Goal: Check status: Check status

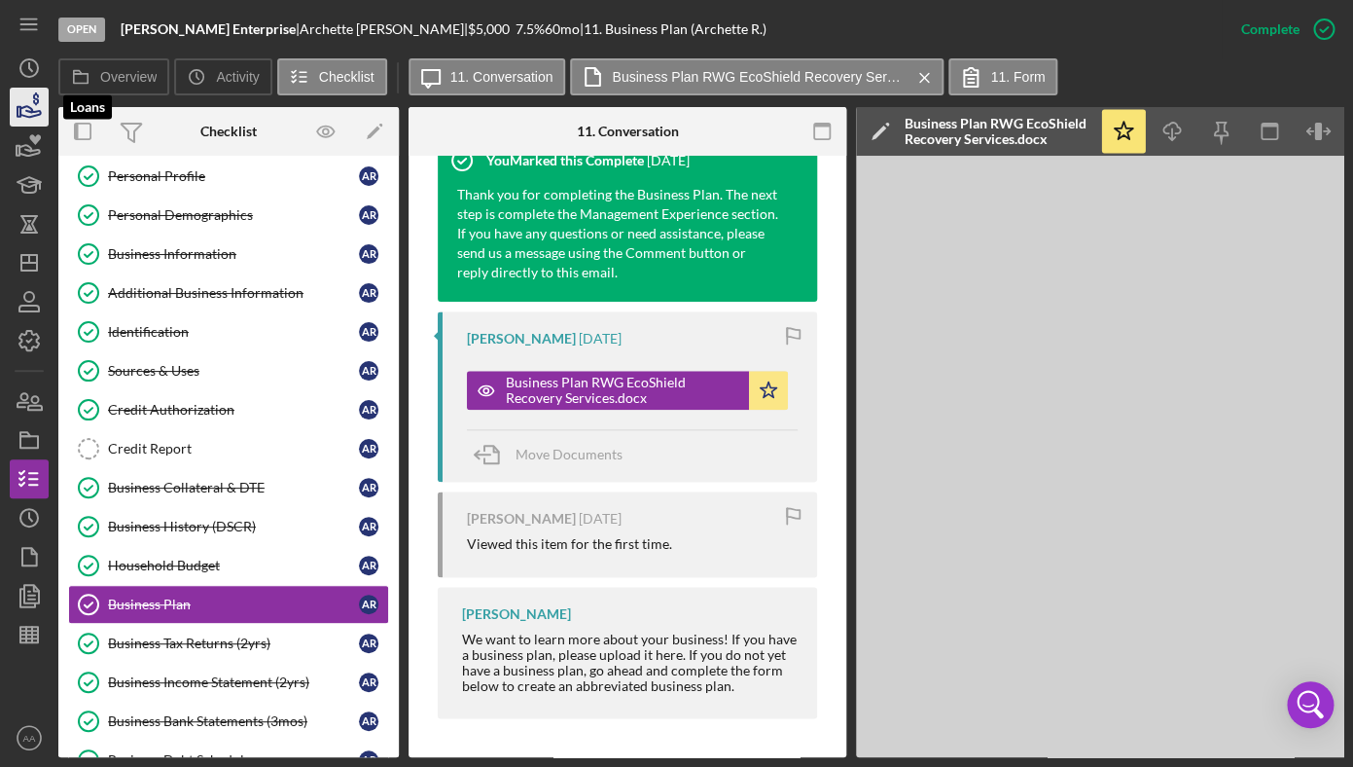
click at [25, 112] on icon "button" at bounding box center [29, 107] width 49 height 49
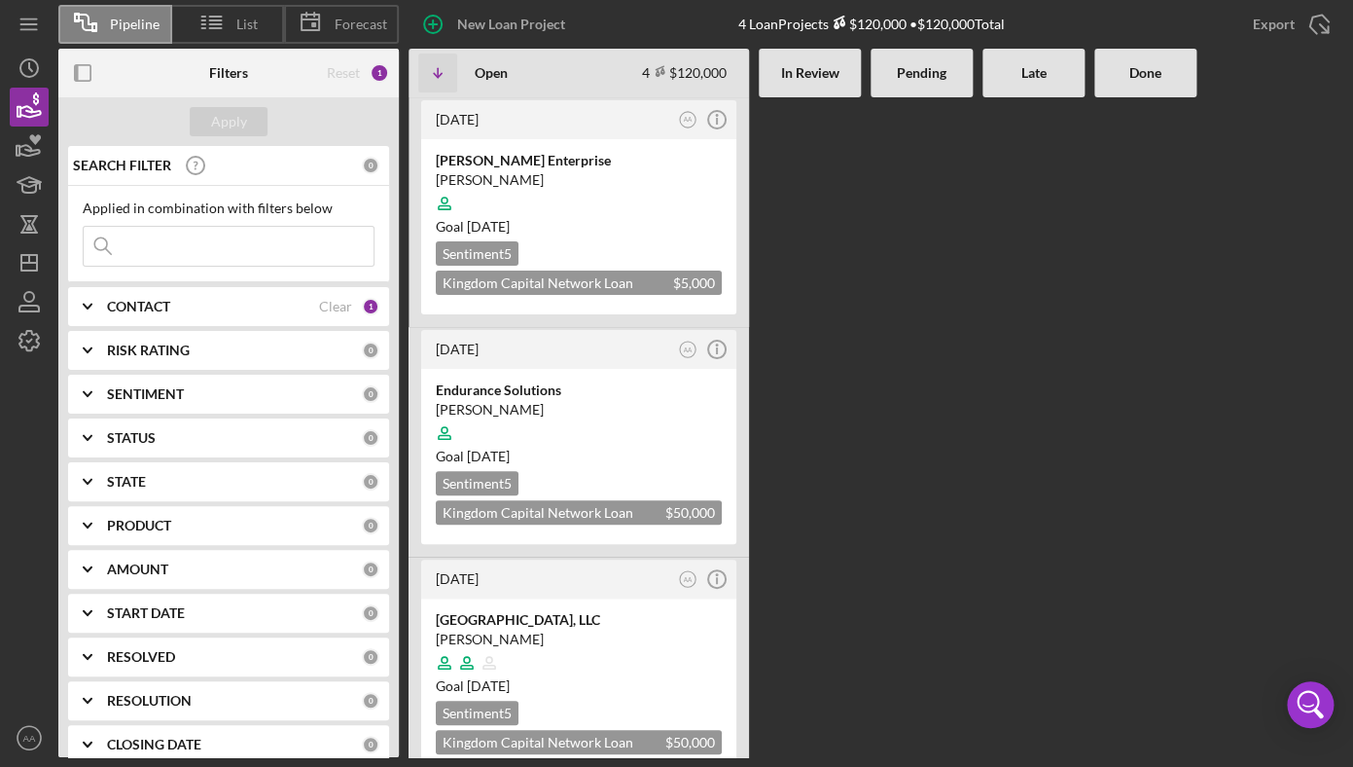
click at [235, 248] on input at bounding box center [229, 246] width 290 height 39
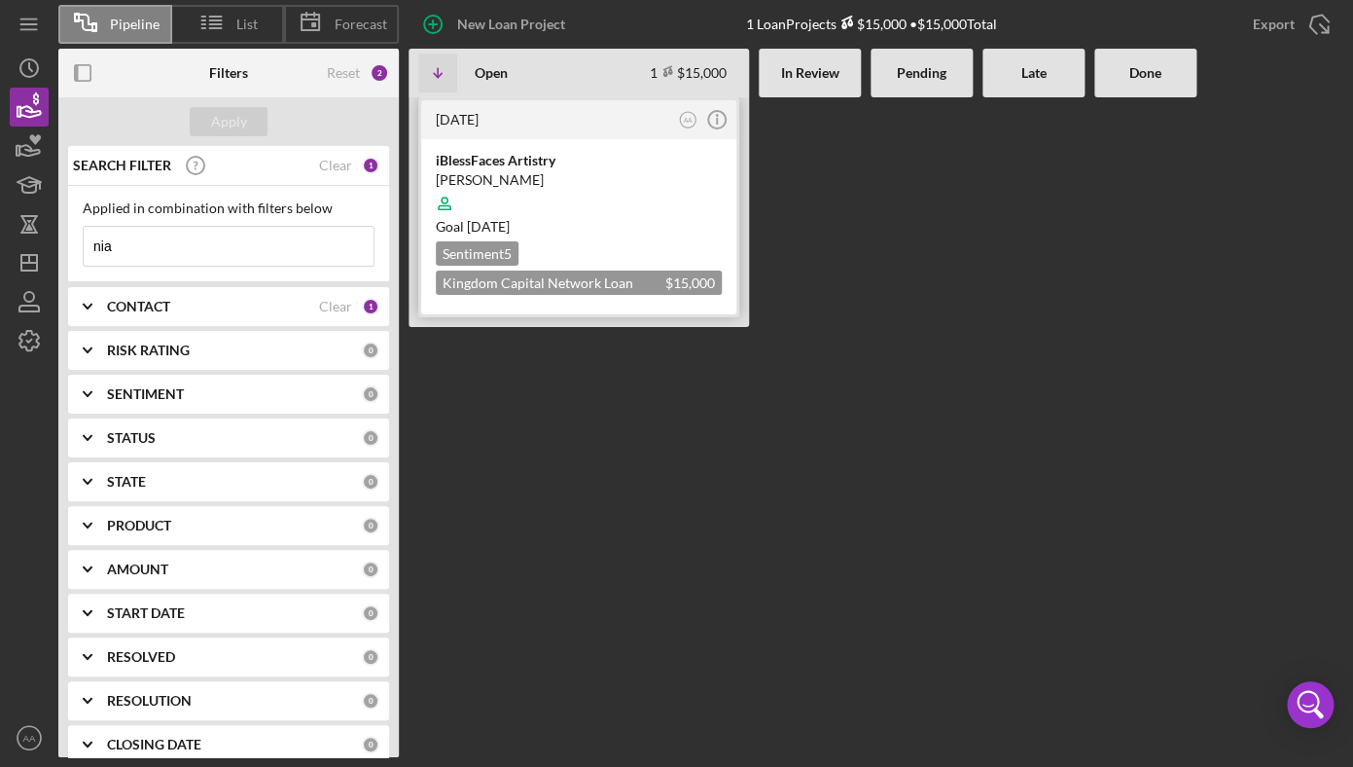
type input "nia"
click at [525, 216] on div at bounding box center [579, 203] width 286 height 37
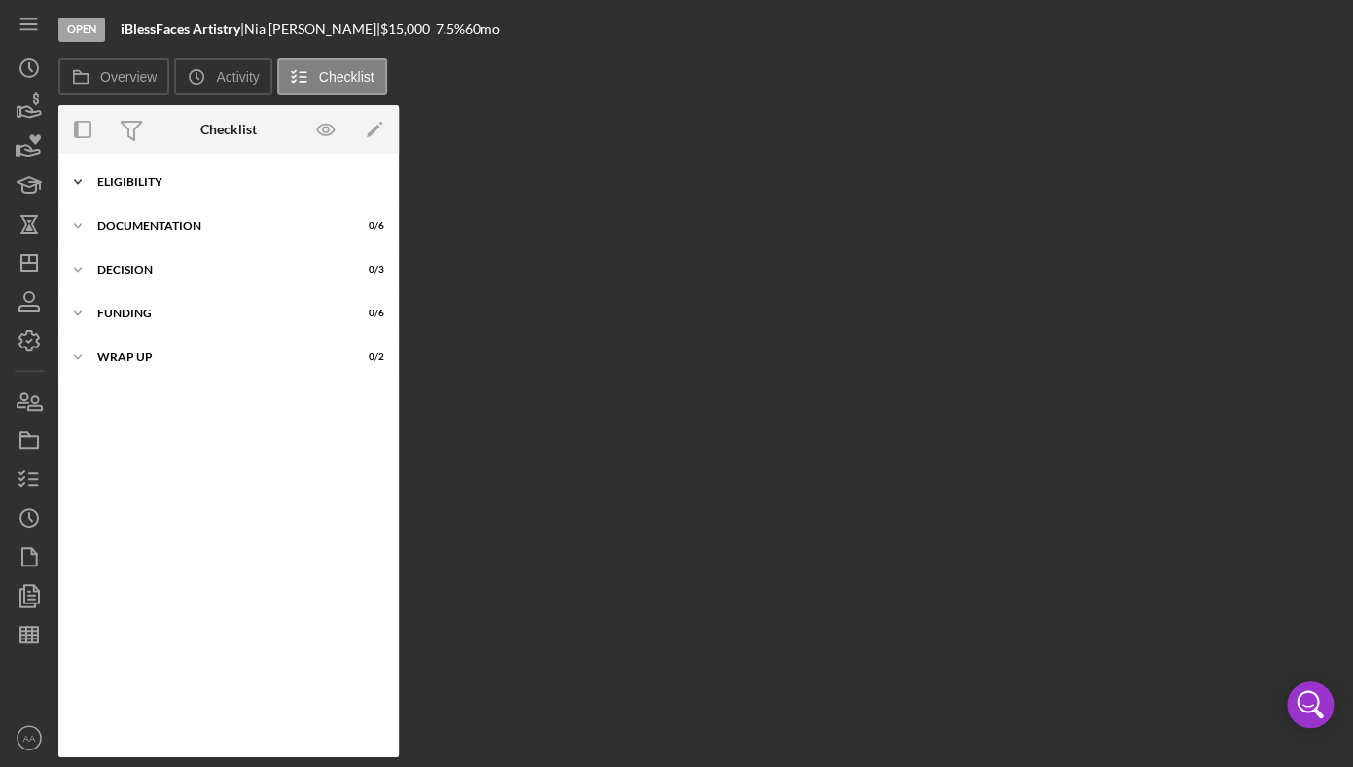
click at [139, 173] on div "Icon/Expander ELIGIBILITY 18 / 20" at bounding box center [228, 181] width 341 height 39
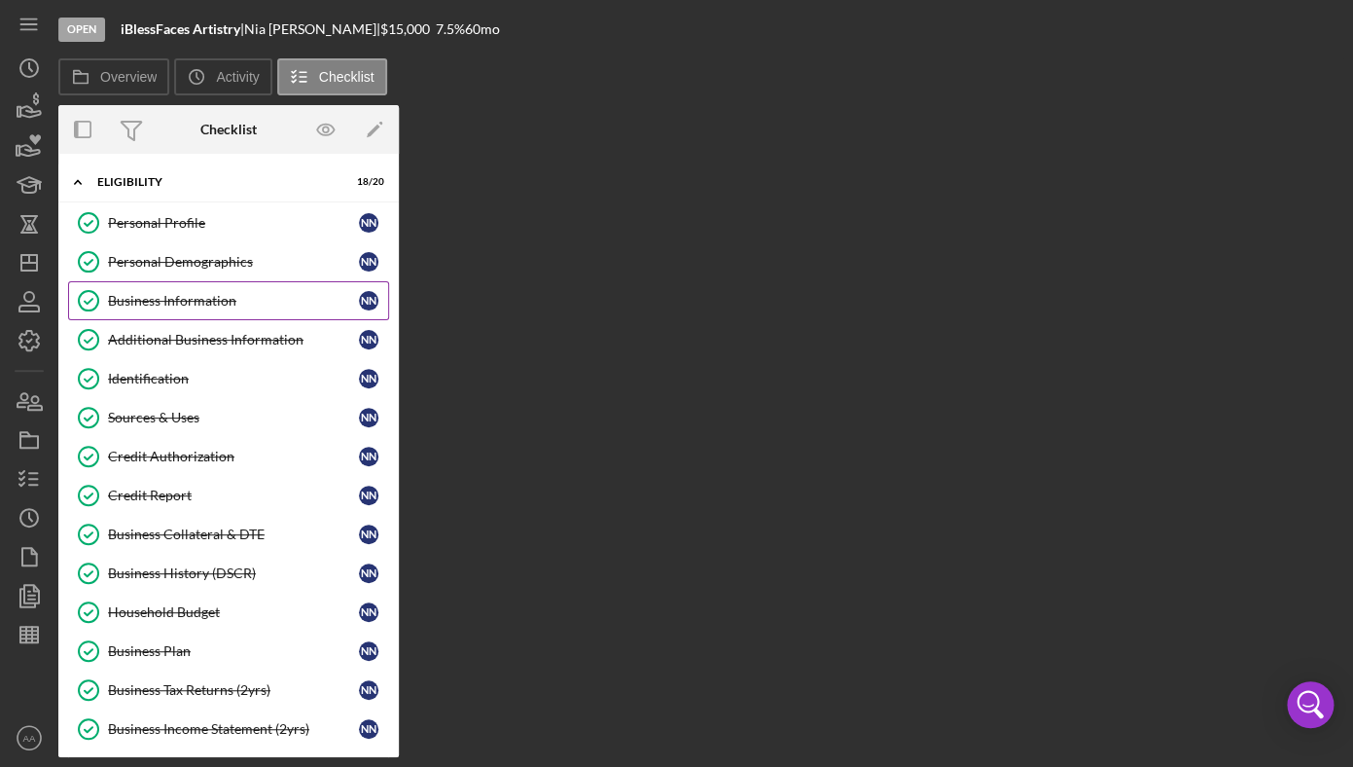
click at [199, 283] on link "Business Information Business Information N N" at bounding box center [228, 300] width 321 height 39
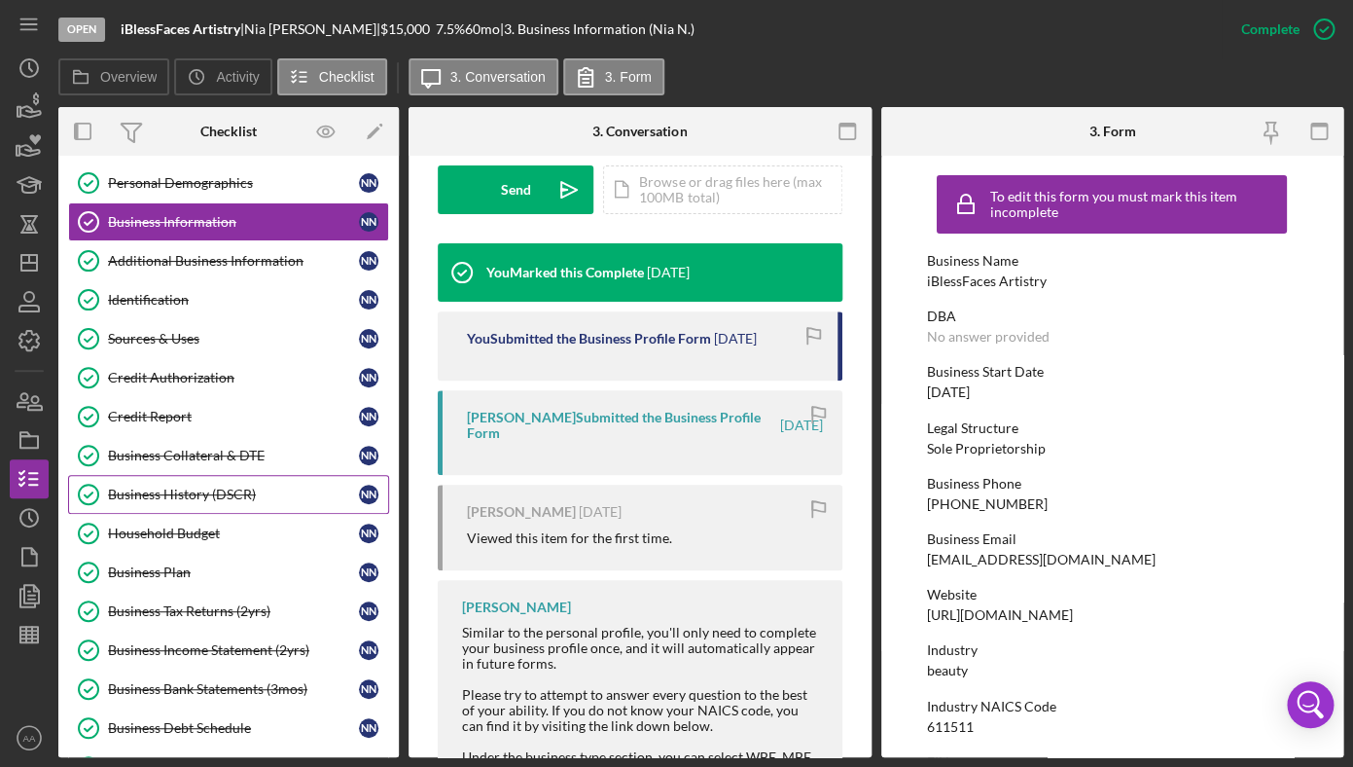
scroll to position [108, 0]
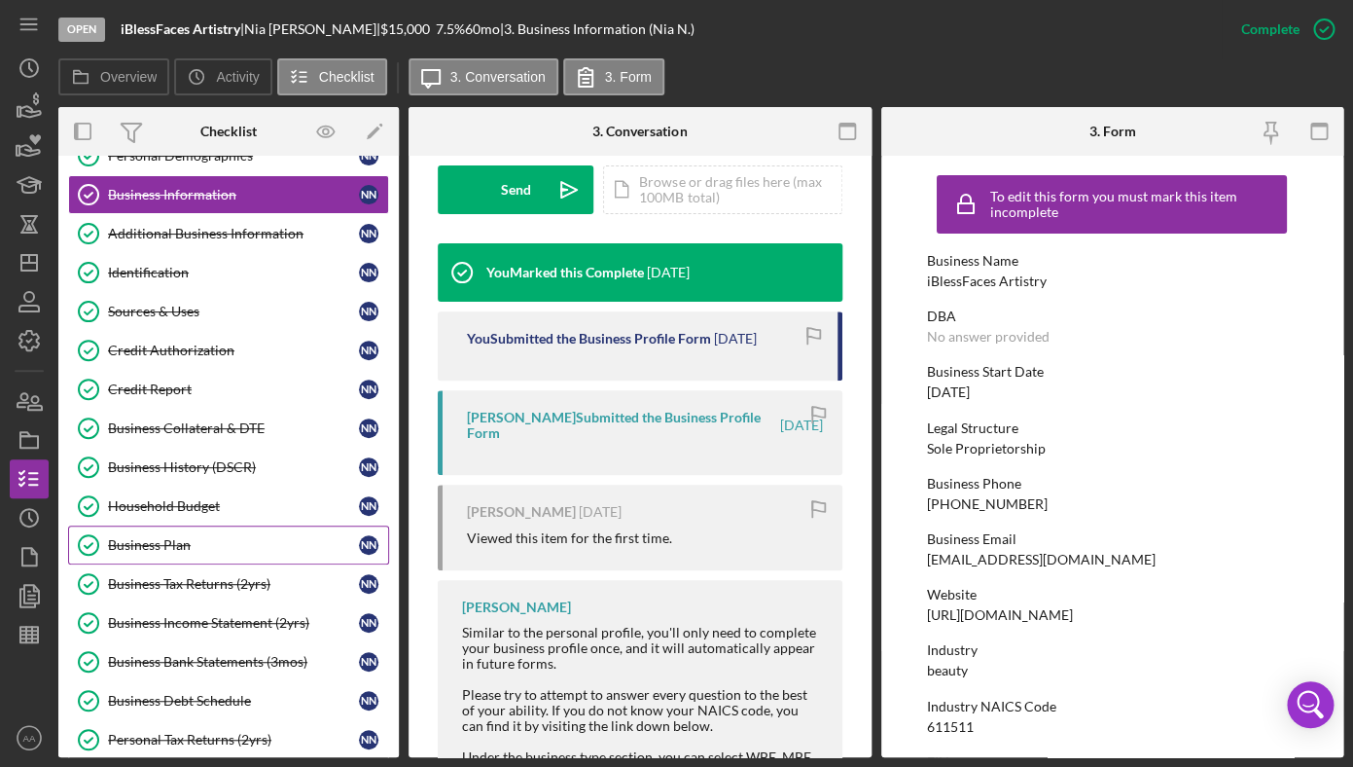
click at [198, 534] on link "Business Plan Business Plan N N" at bounding box center [228, 544] width 321 height 39
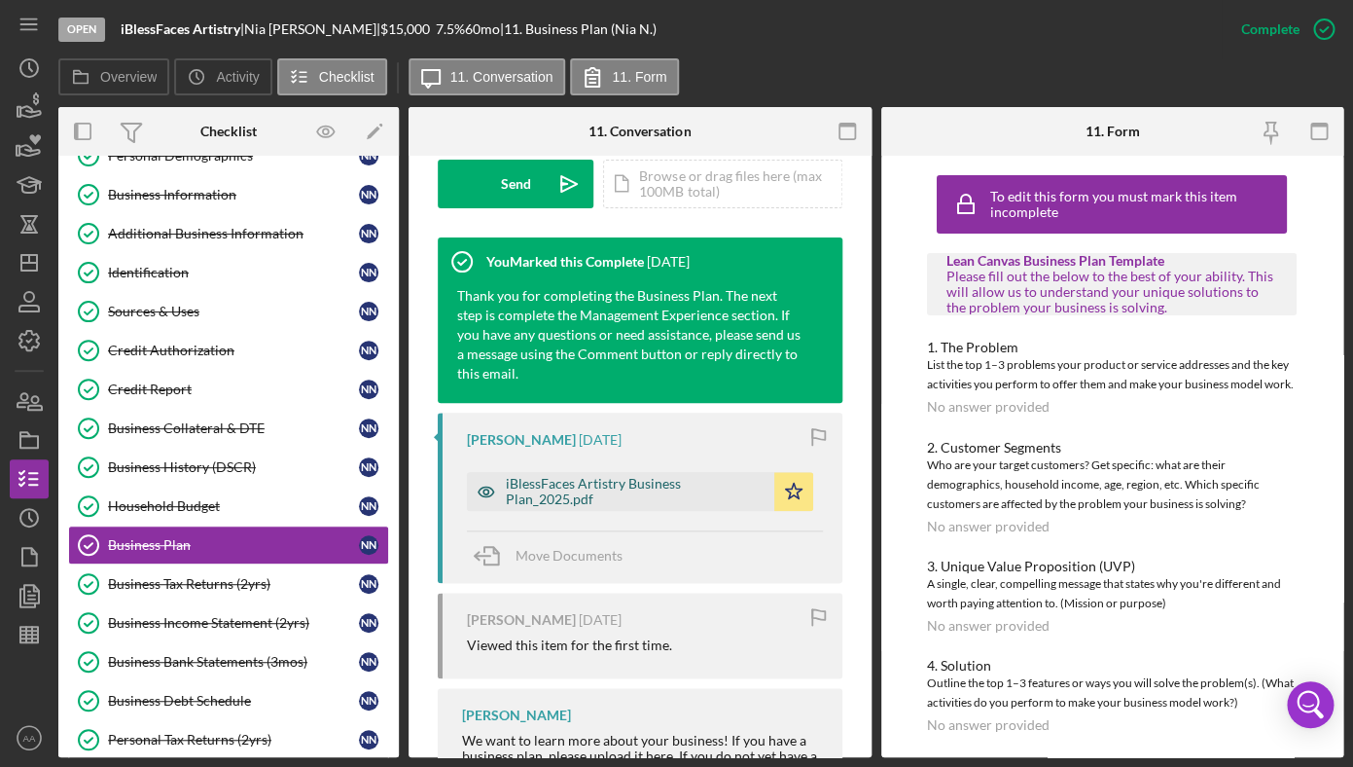
click at [564, 494] on div "iBlessFaces Artistry Business Plan_2025.pdf" at bounding box center [635, 491] width 259 height 31
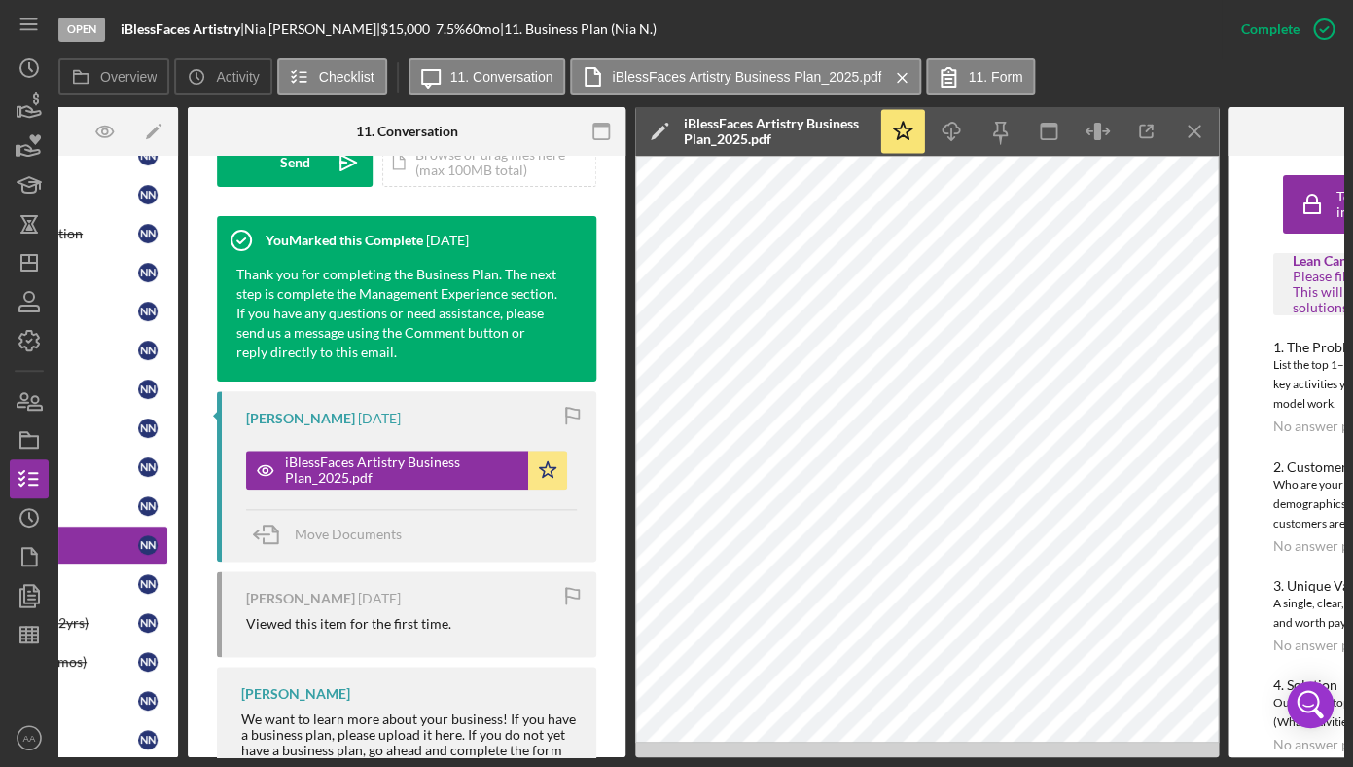
scroll to position [0, 224]
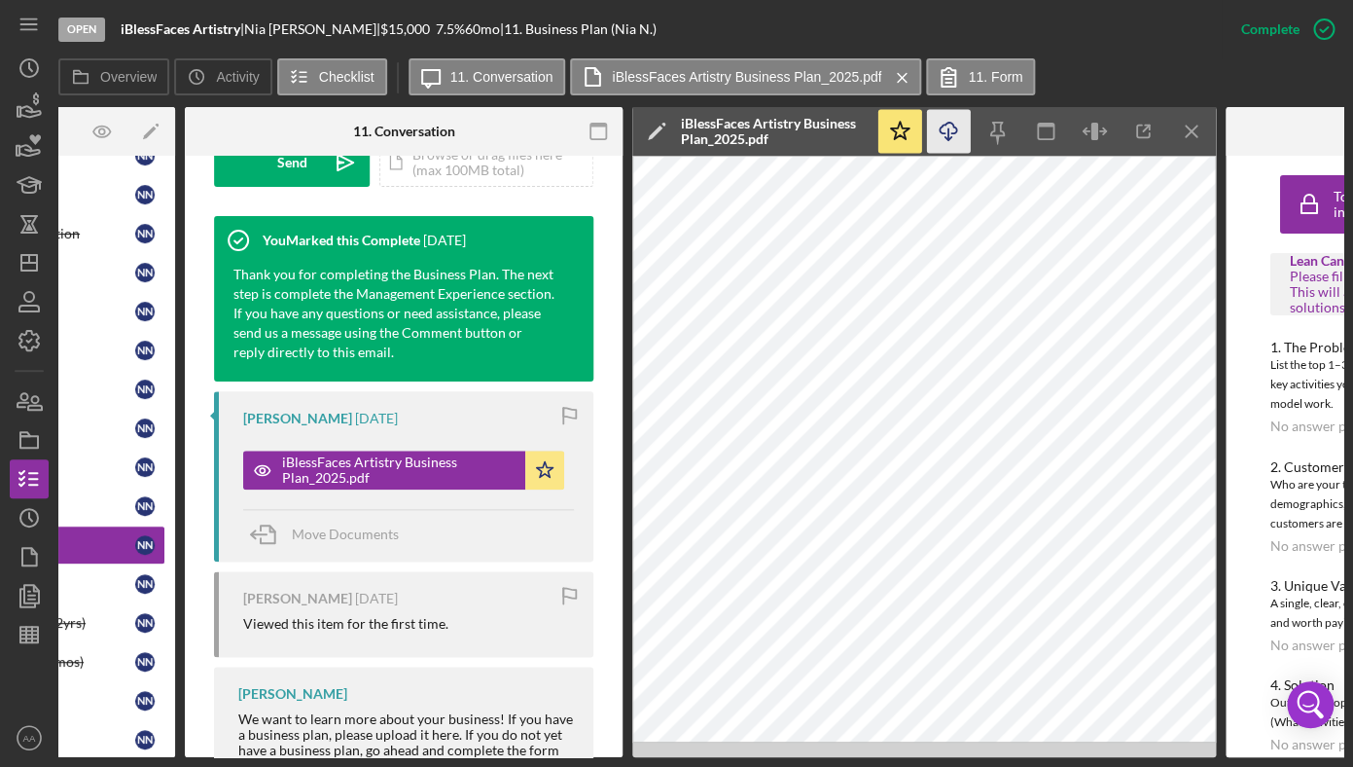
click at [952, 140] on icon "Icon/Download" at bounding box center [949, 132] width 44 height 44
click at [37, 115] on icon "button" at bounding box center [30, 111] width 20 height 11
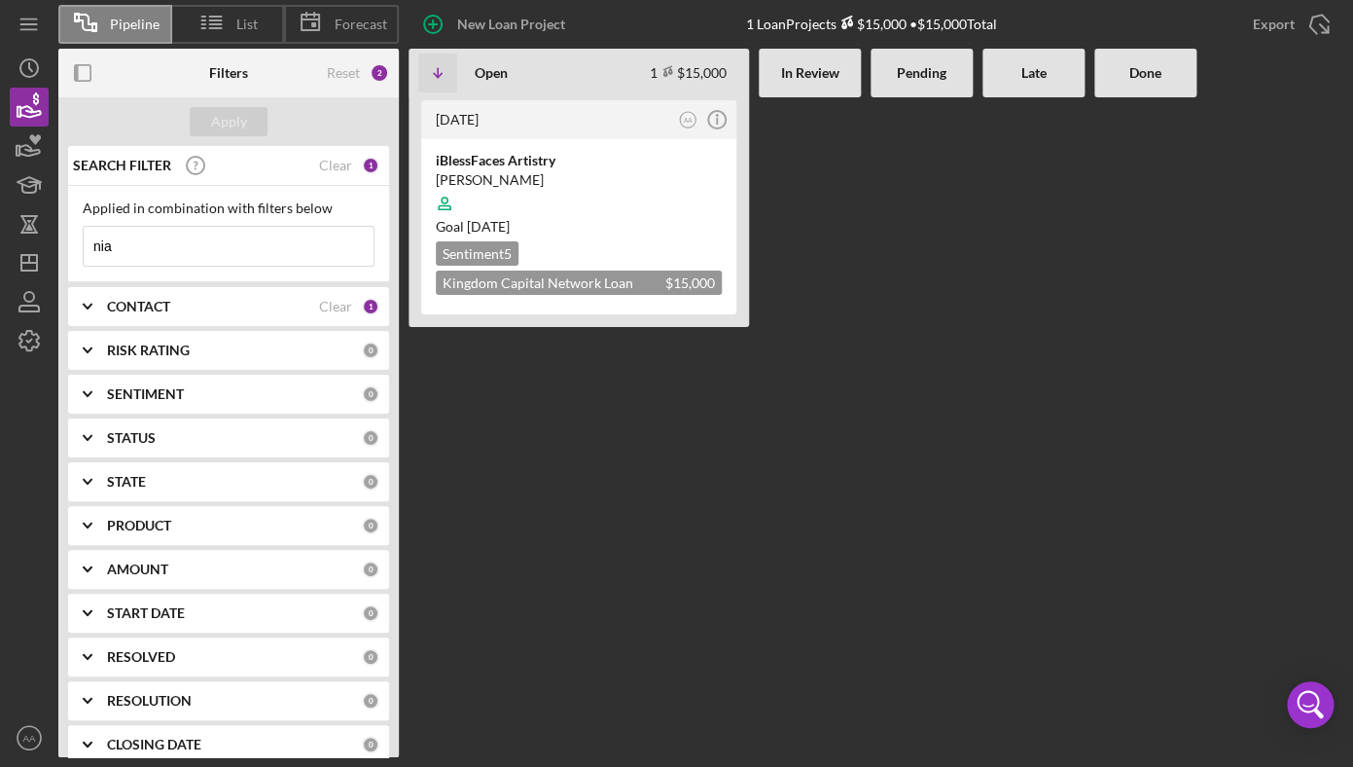
click at [159, 243] on input "nia" at bounding box center [229, 246] width 290 height 39
type input "n"
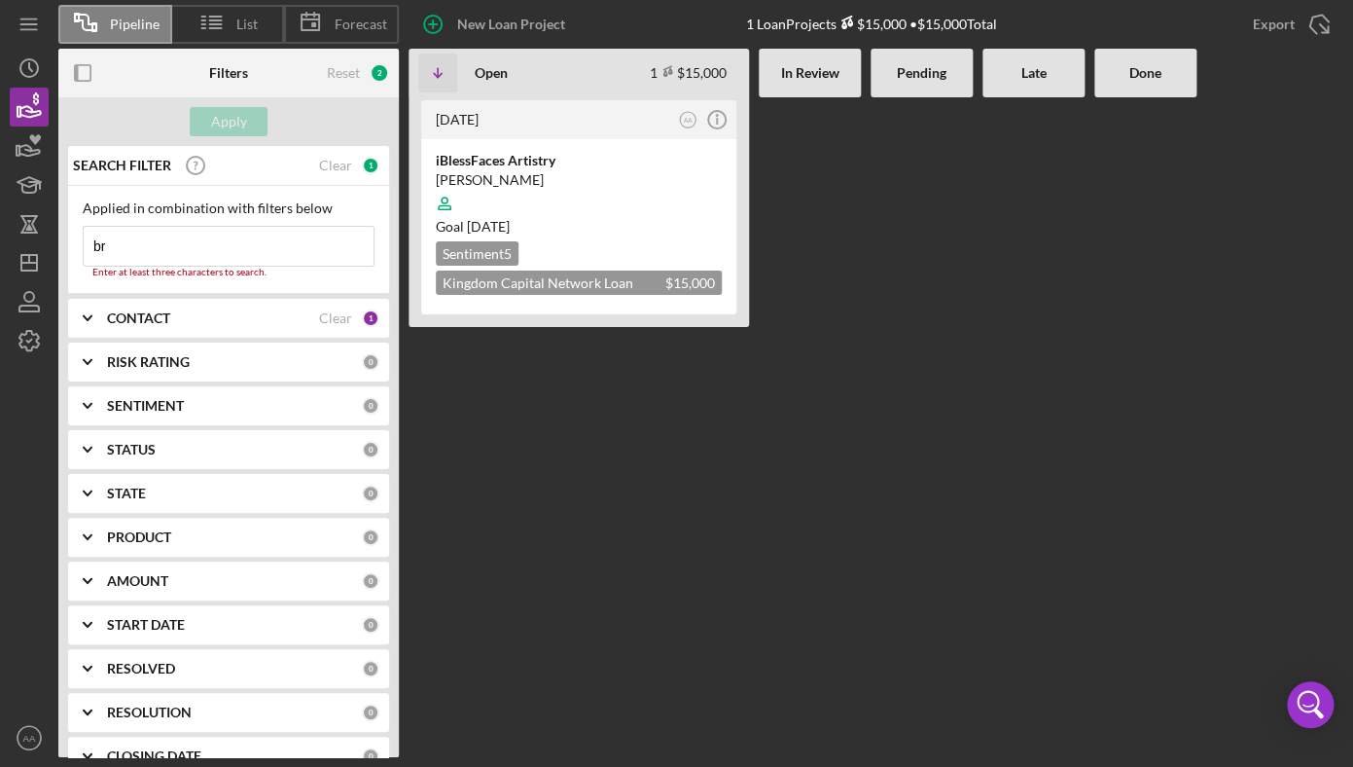
type input "b"
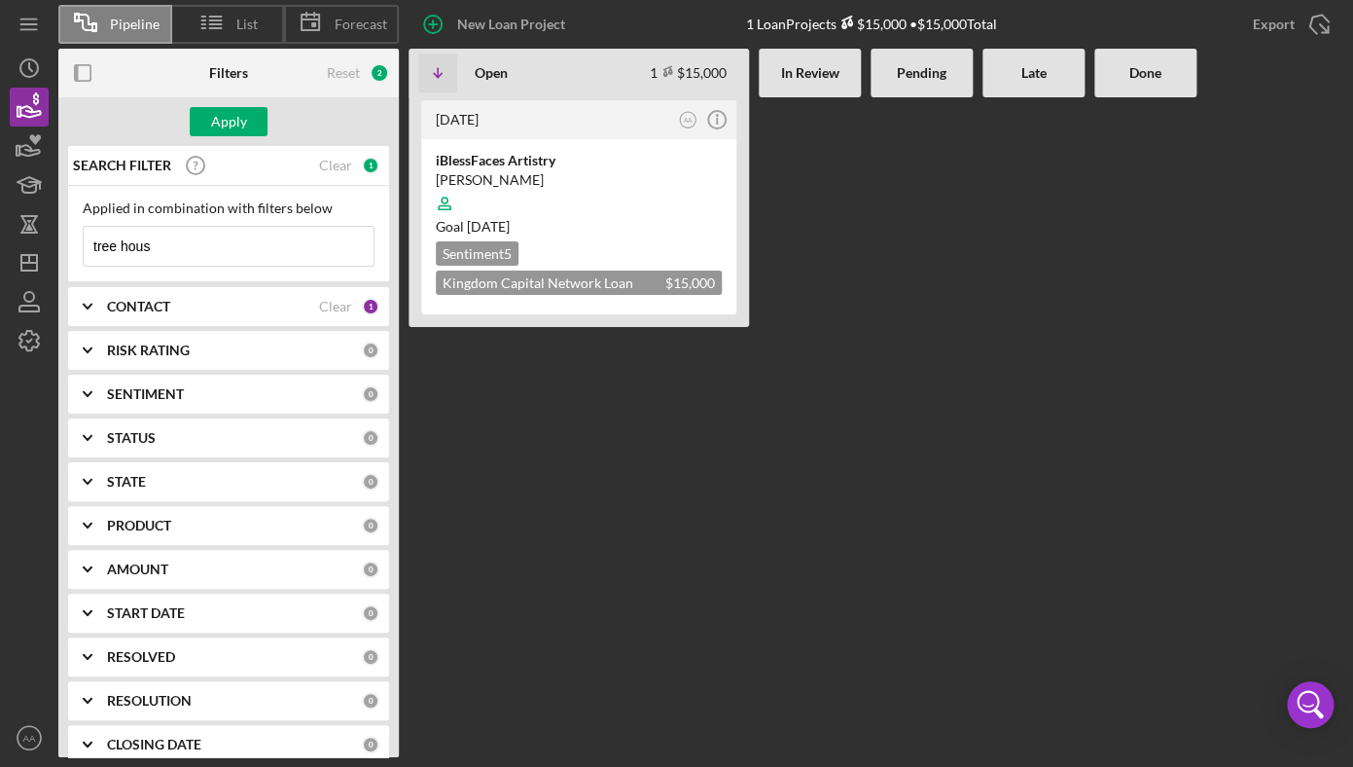
type input "tree house"
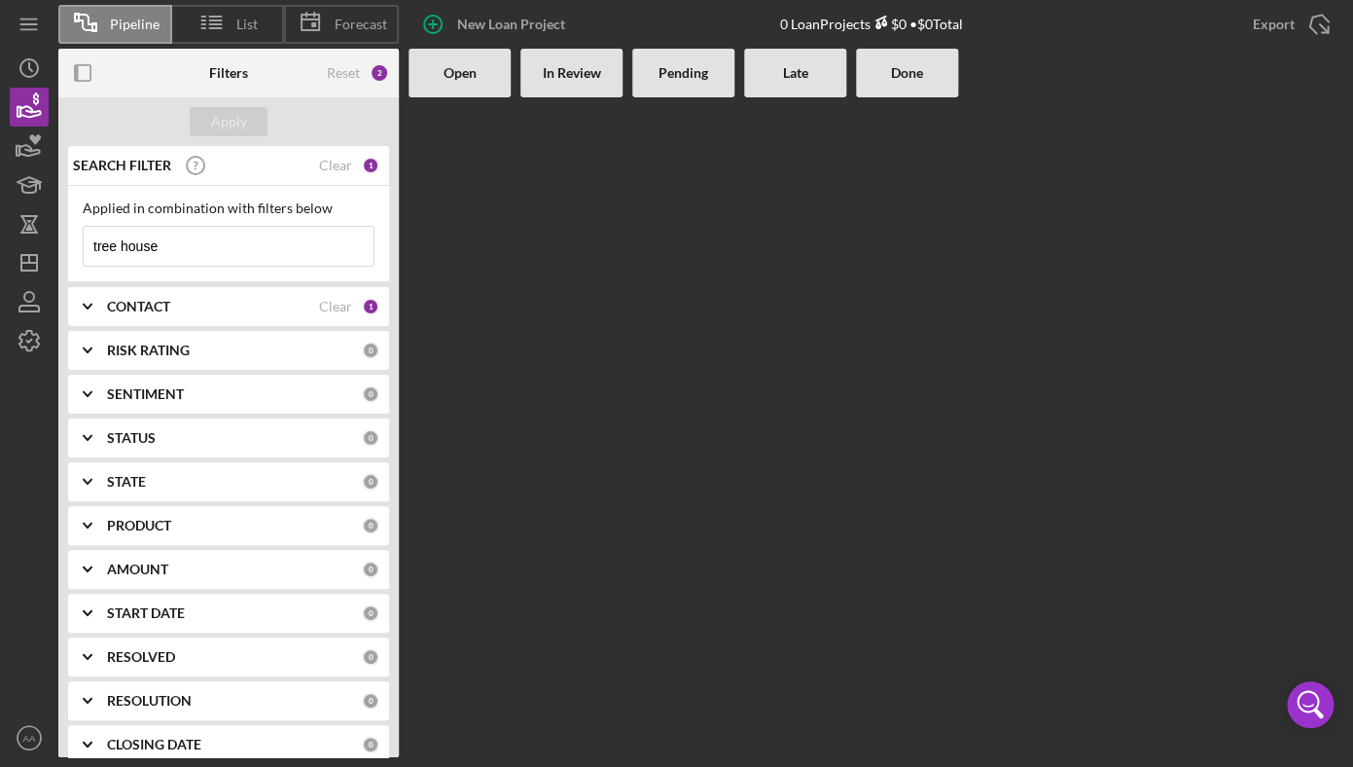
click at [243, 252] on input "tree house" at bounding box center [229, 246] width 290 height 39
drag, startPoint x: 243, startPoint y: 252, endPoint x: -48, endPoint y: 198, distance: 295.8
click at [84, 227] on input "tree house" at bounding box center [229, 246] width 290 height 39
type input "the tree"
click at [147, 317] on div "CONTACT Clear 1" at bounding box center [243, 306] width 272 height 39
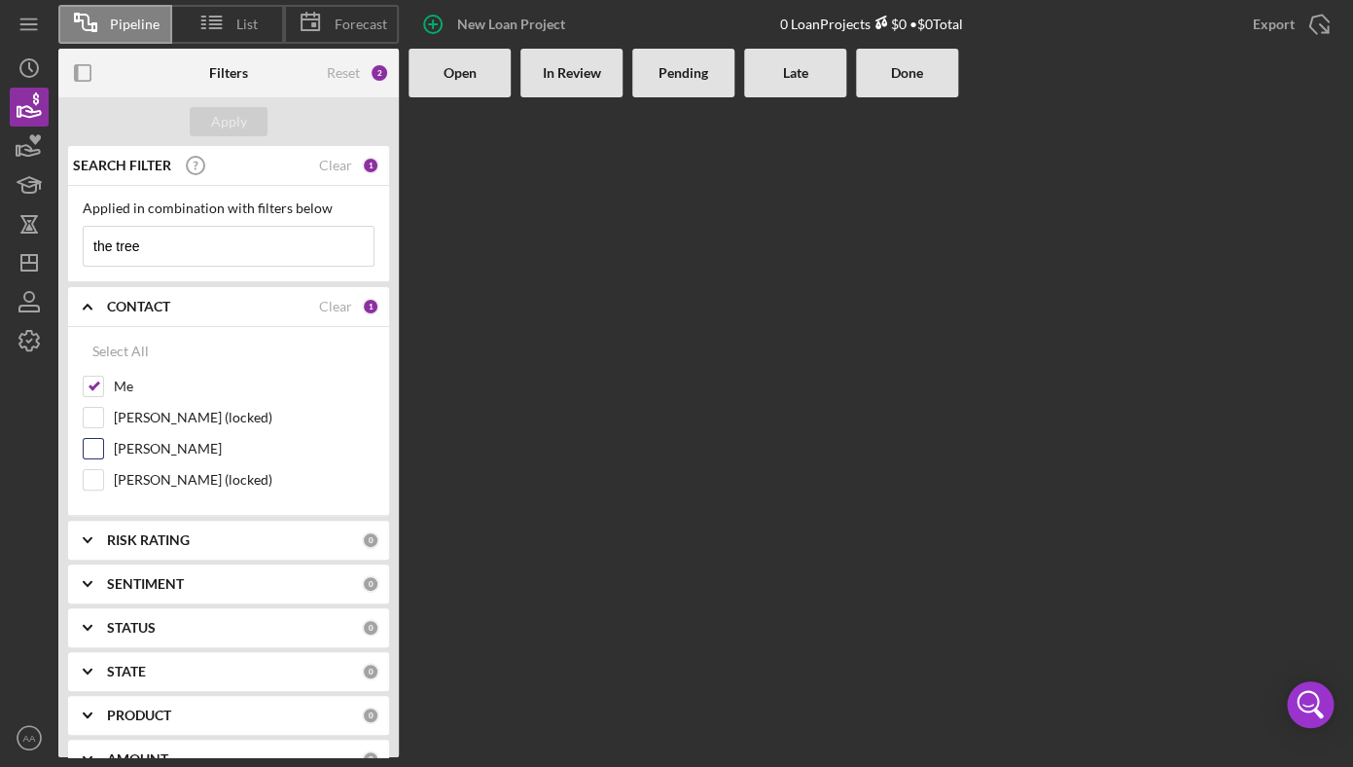
click at [143, 453] on label "[PERSON_NAME]" at bounding box center [244, 448] width 261 height 19
click at [103, 453] on input "[PERSON_NAME]" at bounding box center [93, 448] width 19 height 19
checkbox input "true"
click at [156, 251] on input "the tree" at bounding box center [229, 246] width 290 height 39
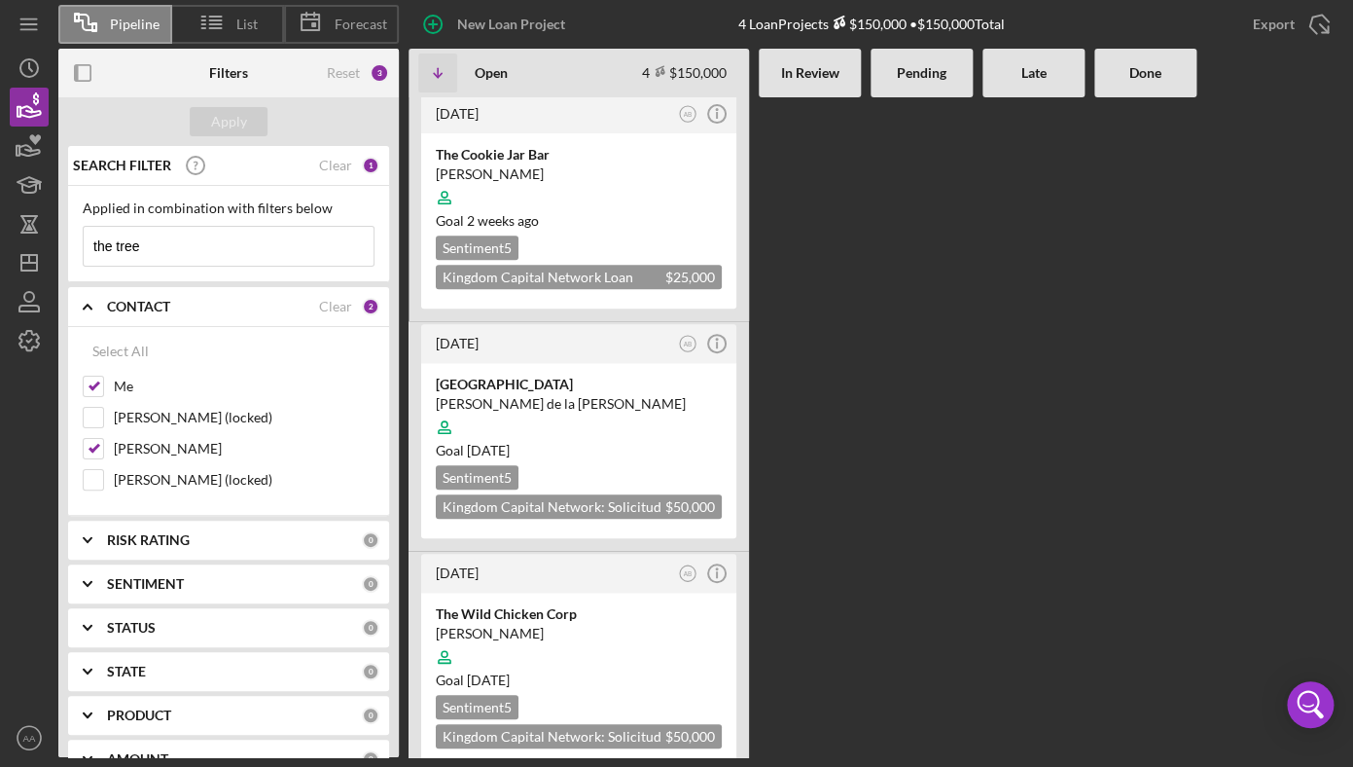
scroll to position [259, 0]
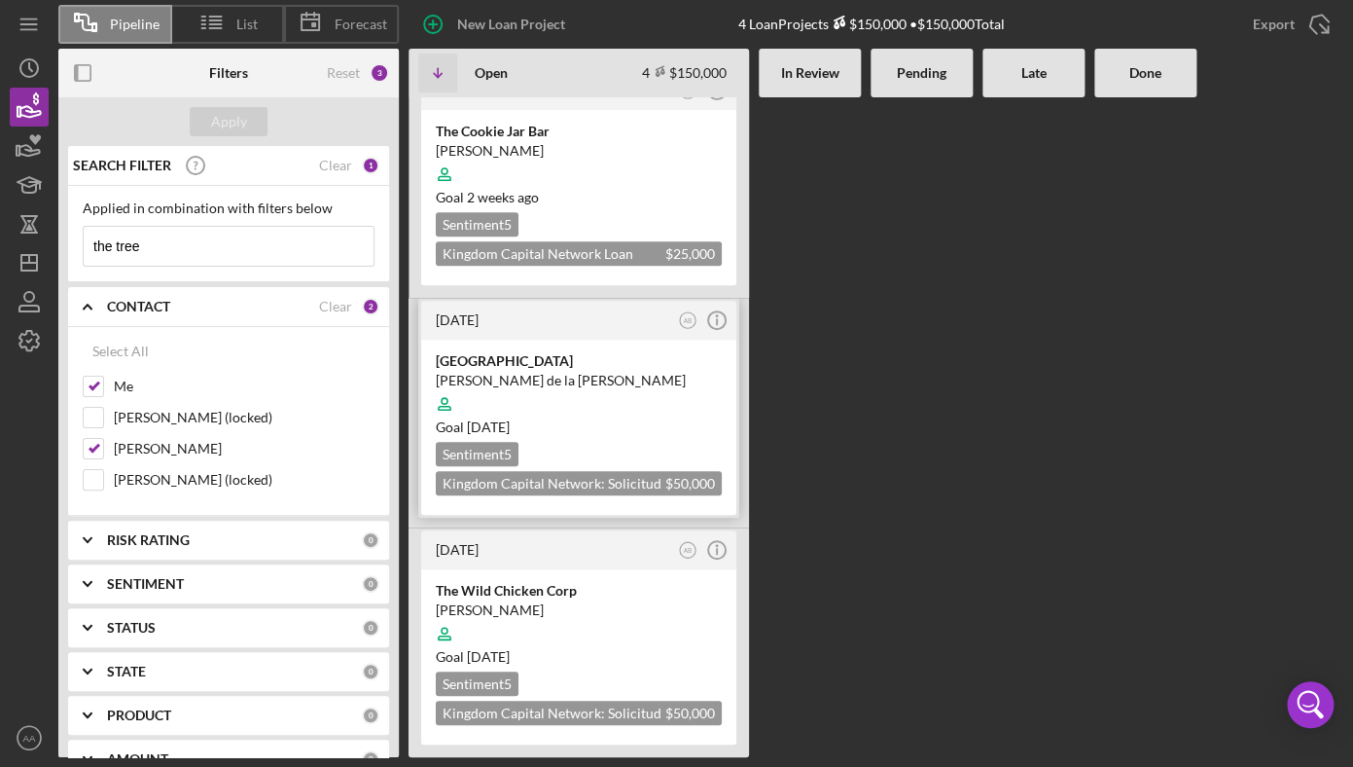
click at [621, 368] on div "[GEOGRAPHIC_DATA]" at bounding box center [579, 360] width 286 height 19
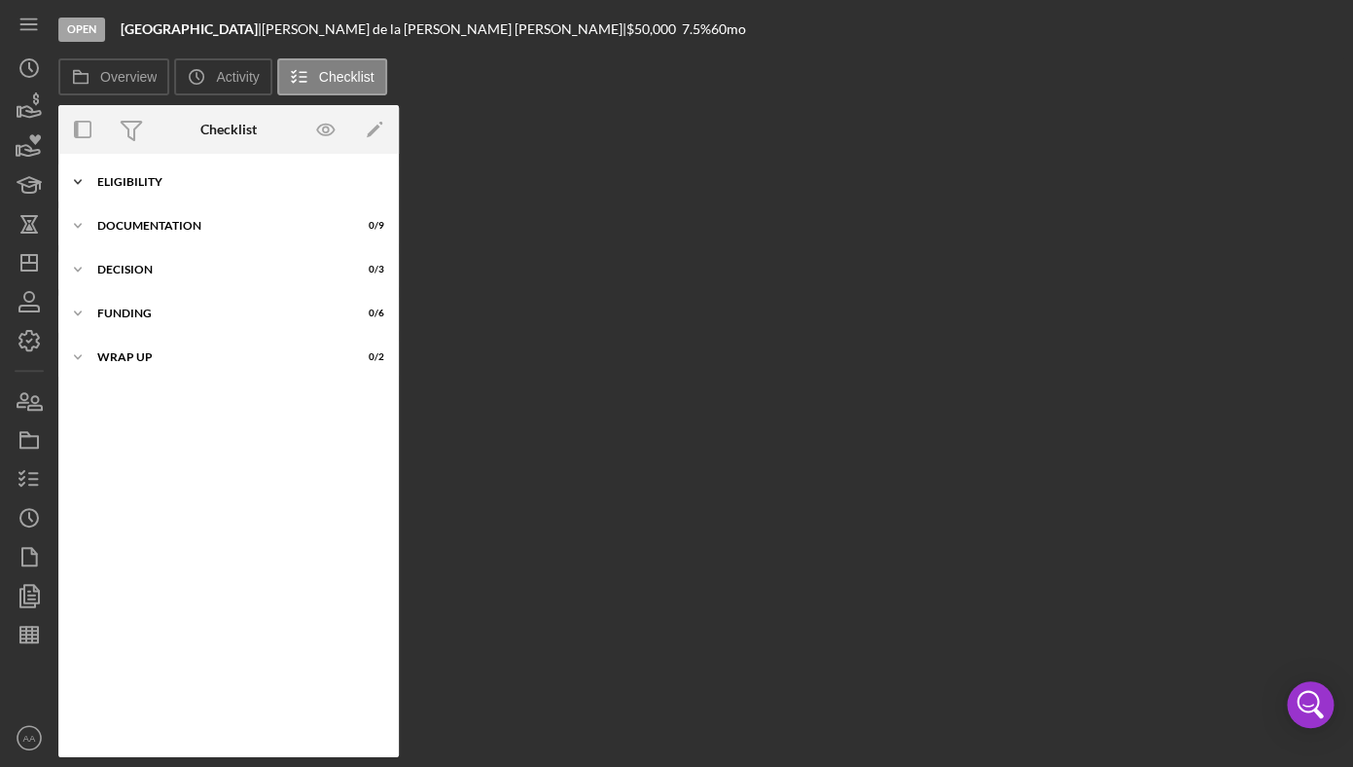
click at [120, 177] on div "ELIGIBILITY" at bounding box center [235, 182] width 277 height 12
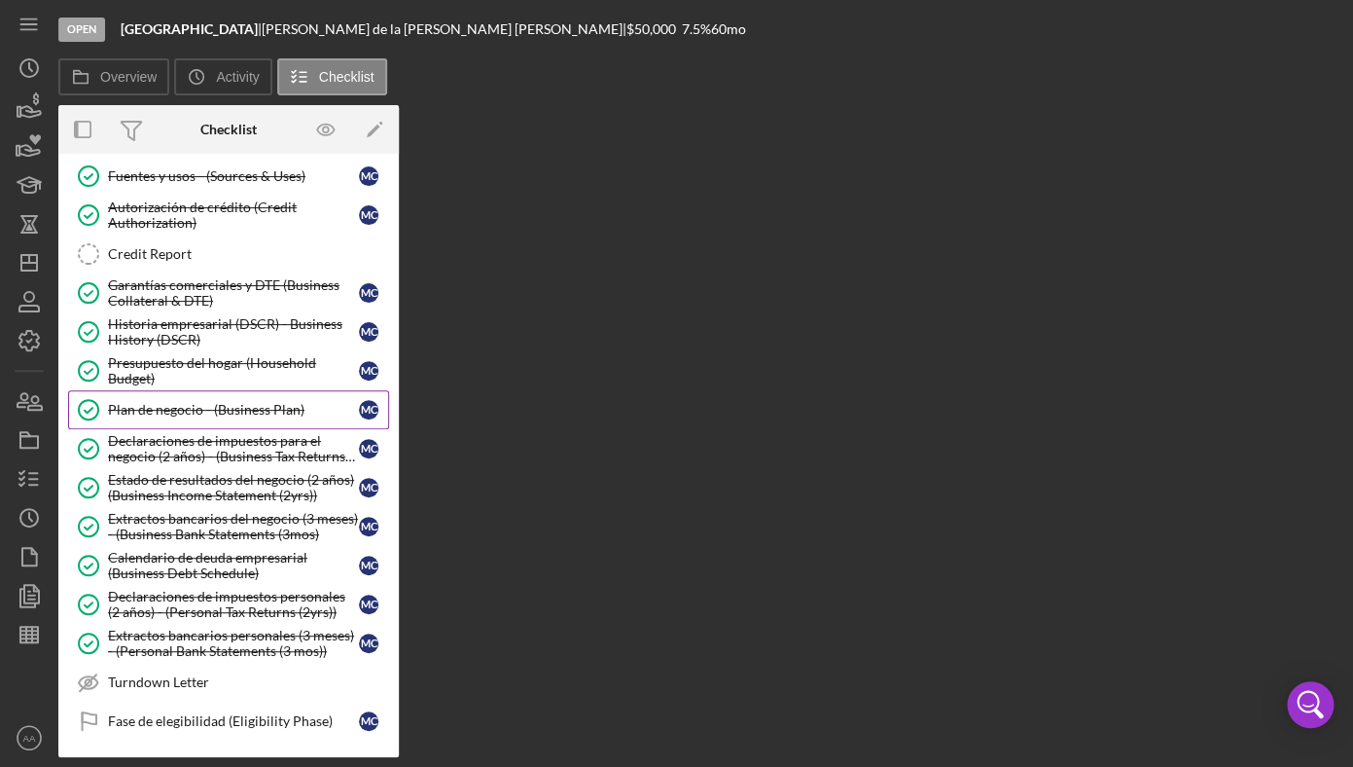
scroll to position [246, 0]
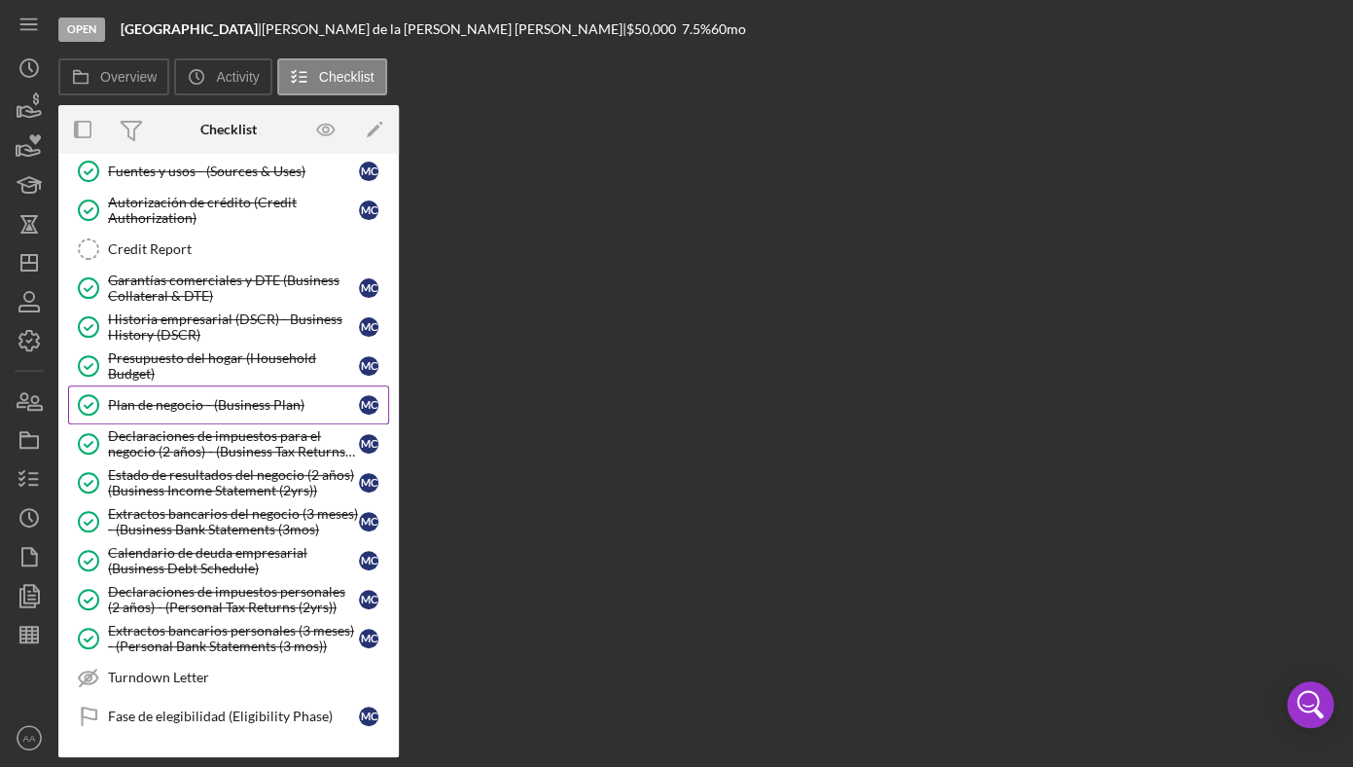
click at [218, 402] on div "Plan de negocio - (Business Plan)" at bounding box center [233, 405] width 251 height 16
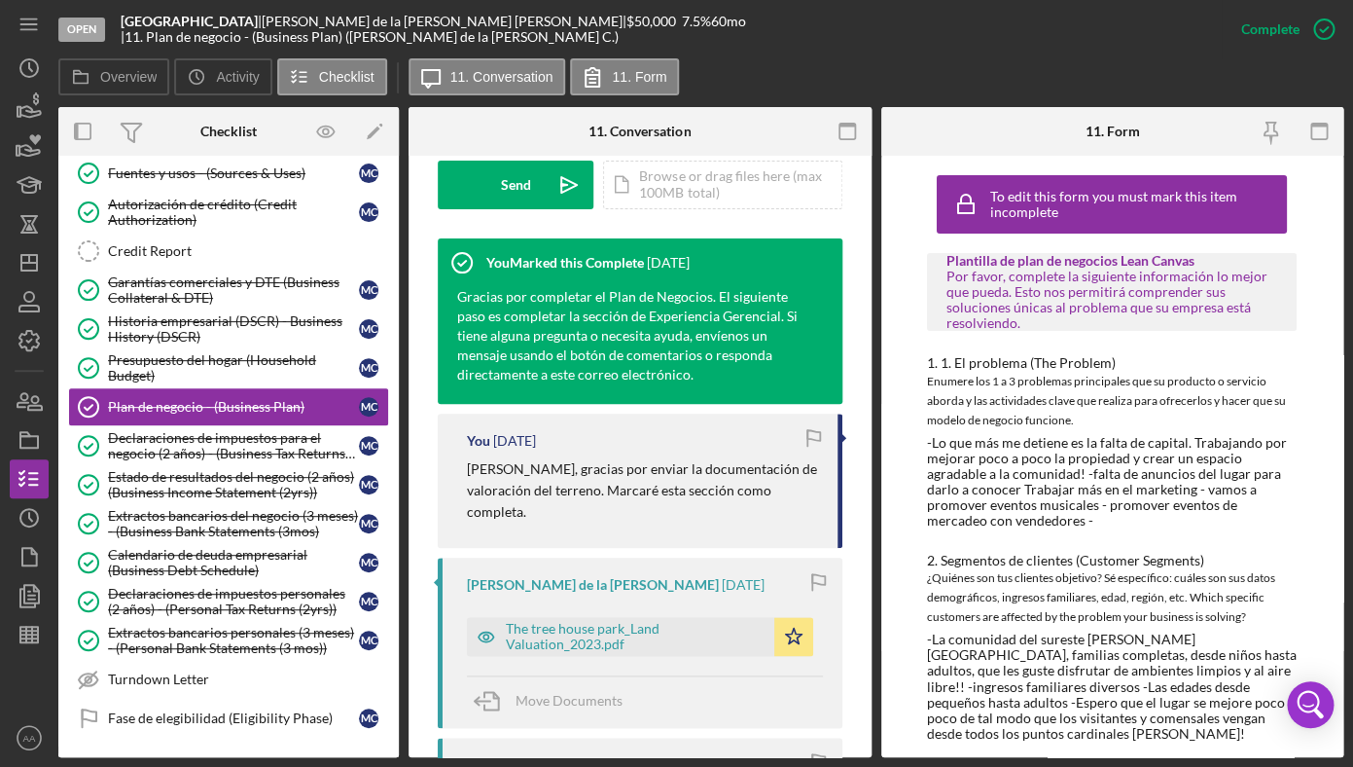
scroll to position [754, 0]
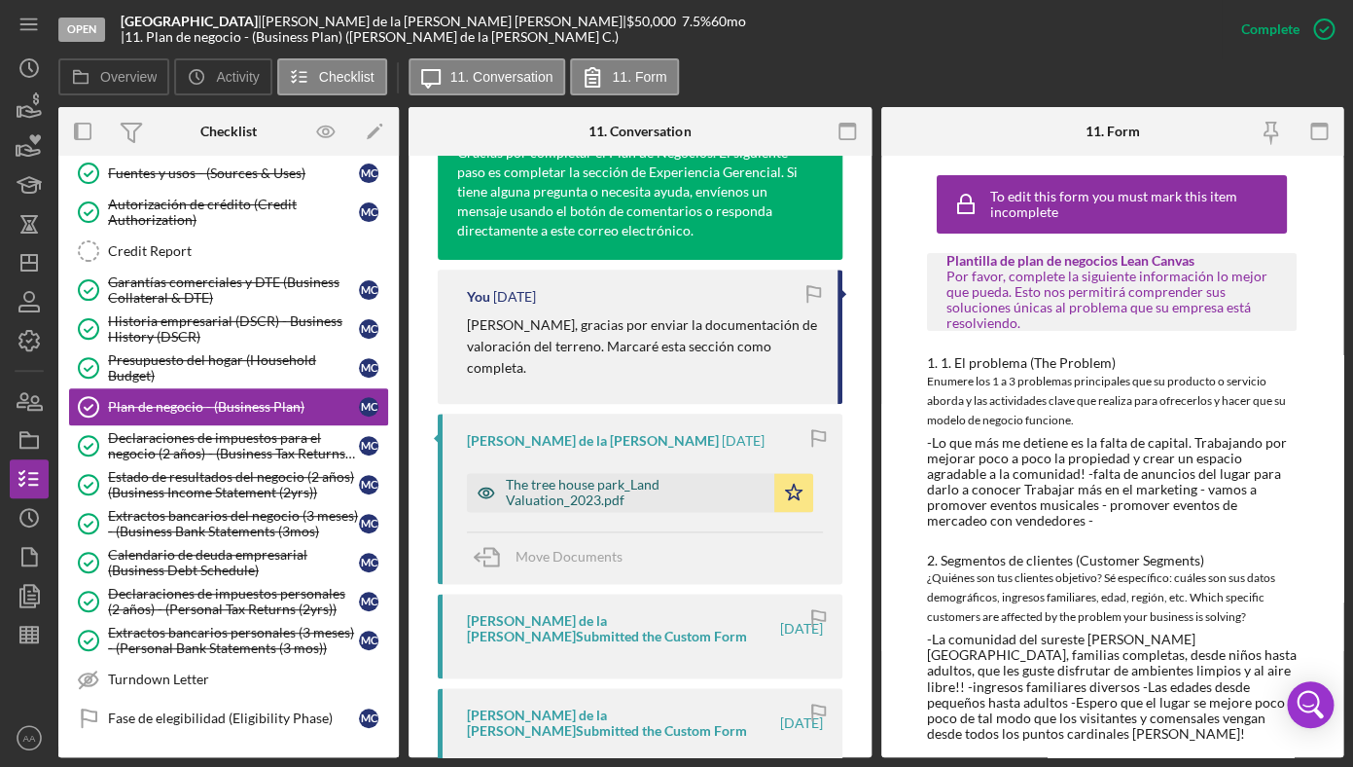
click at [575, 477] on div "The tree house park_Land Valuation_2023.pdf" at bounding box center [635, 492] width 259 height 31
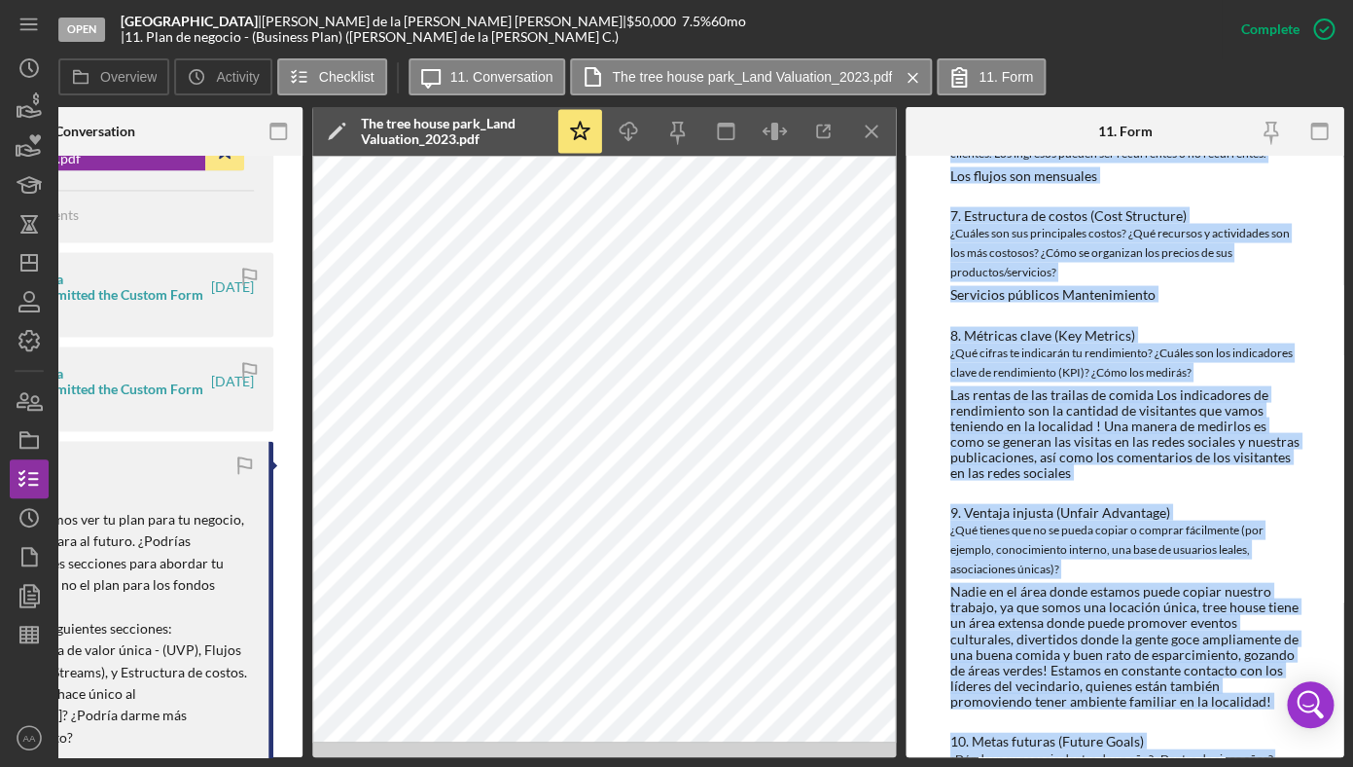
scroll to position [1547, 0]
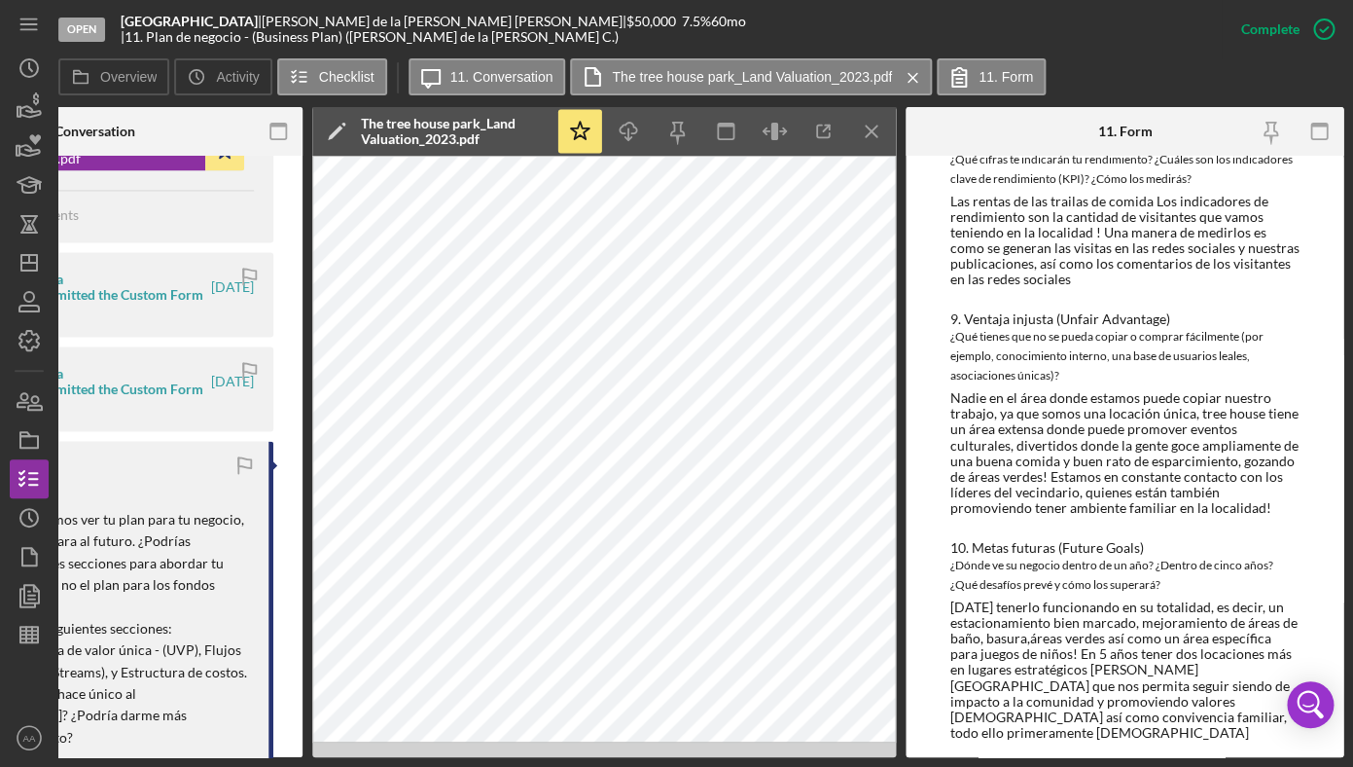
drag, startPoint x: 950, startPoint y: 182, endPoint x: 1169, endPoint y: 767, distance: 624.4
click at [1169, 757] on div "To edit this form you must mark this item incomplete Plantilla de plan de negoc…" at bounding box center [1125, 456] width 438 height 601
copy div
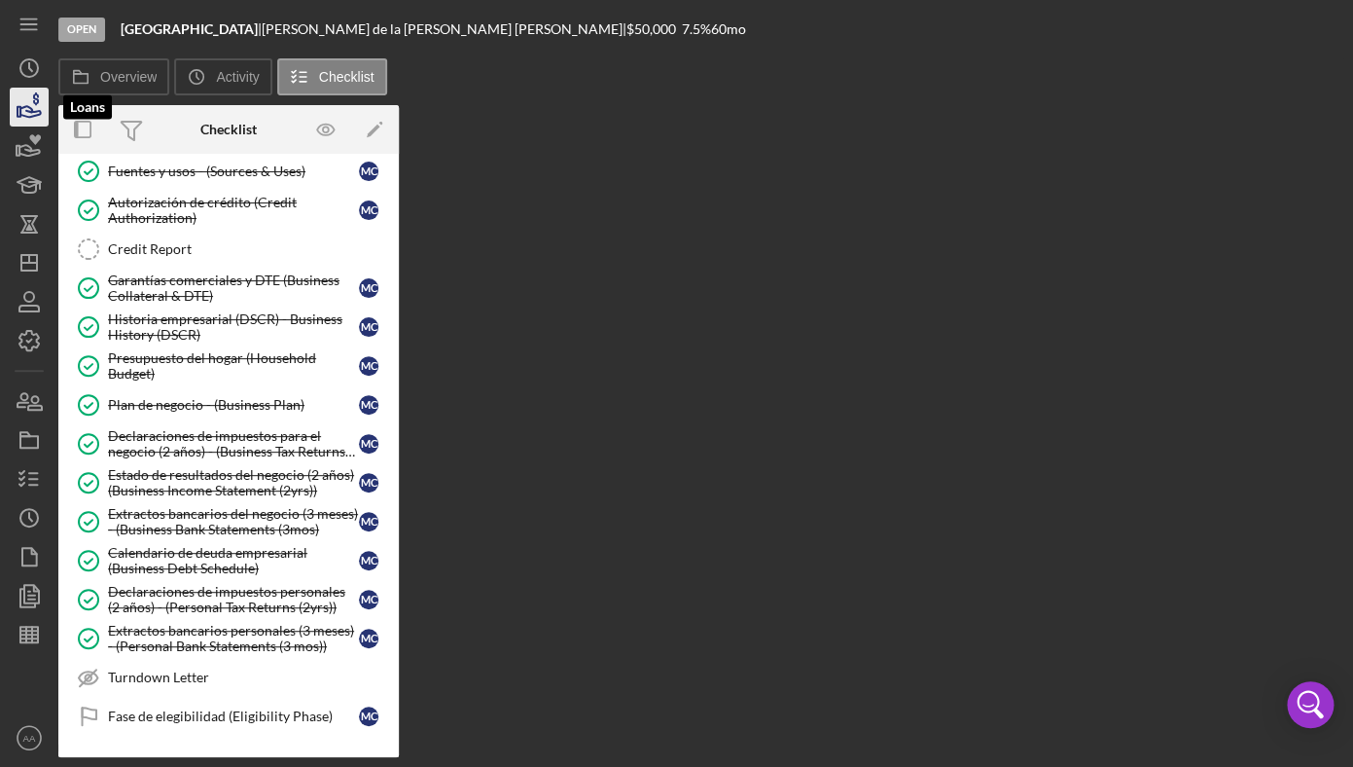
click at [37, 113] on icon "button" at bounding box center [29, 107] width 49 height 49
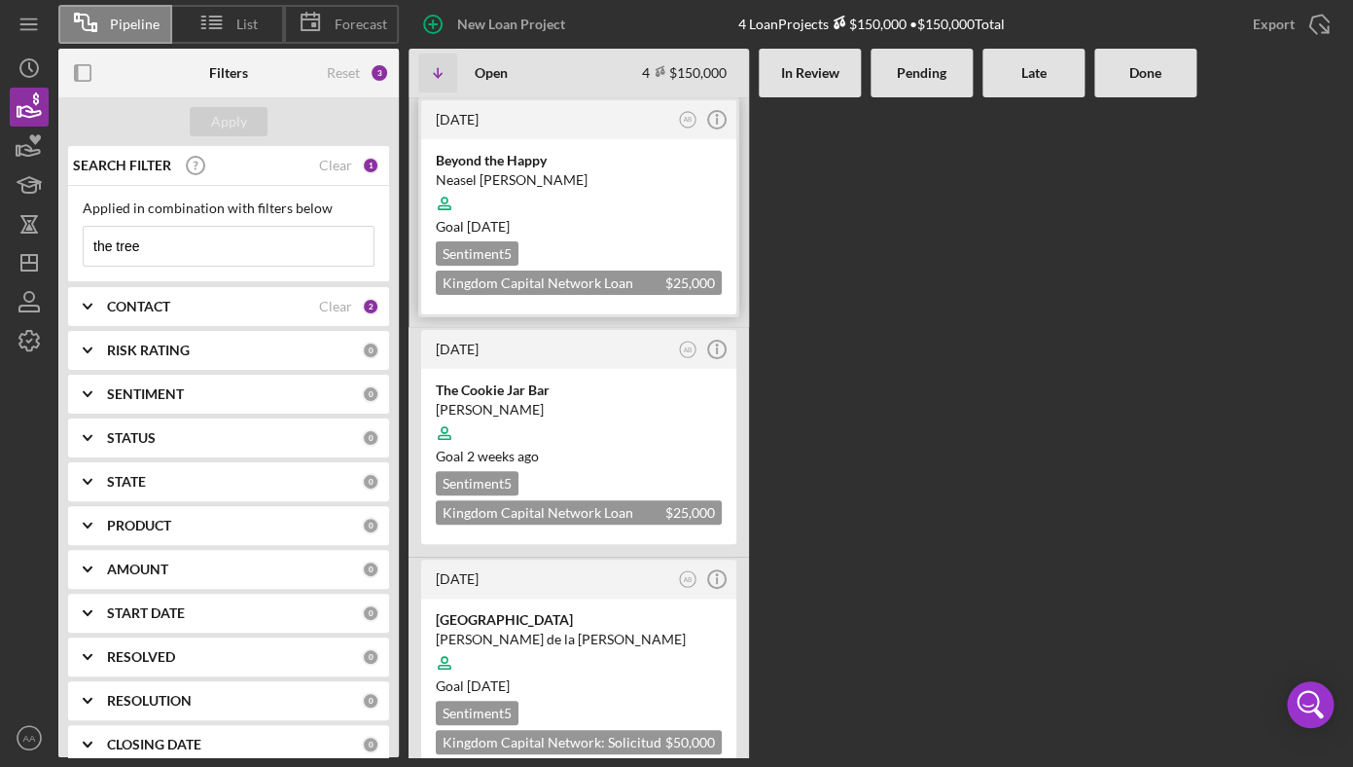
click at [644, 204] on div at bounding box center [579, 203] width 286 height 37
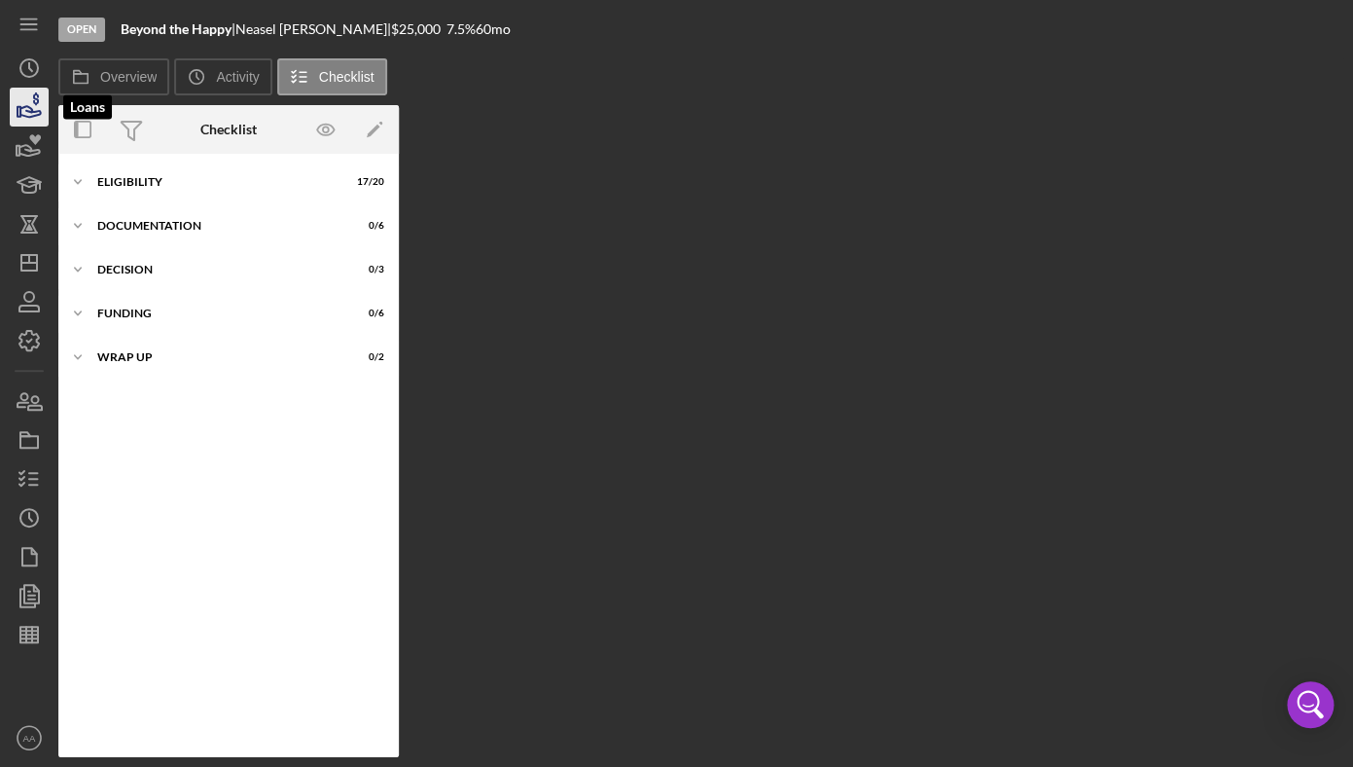
click at [38, 111] on icon "button" at bounding box center [30, 111] width 20 height 11
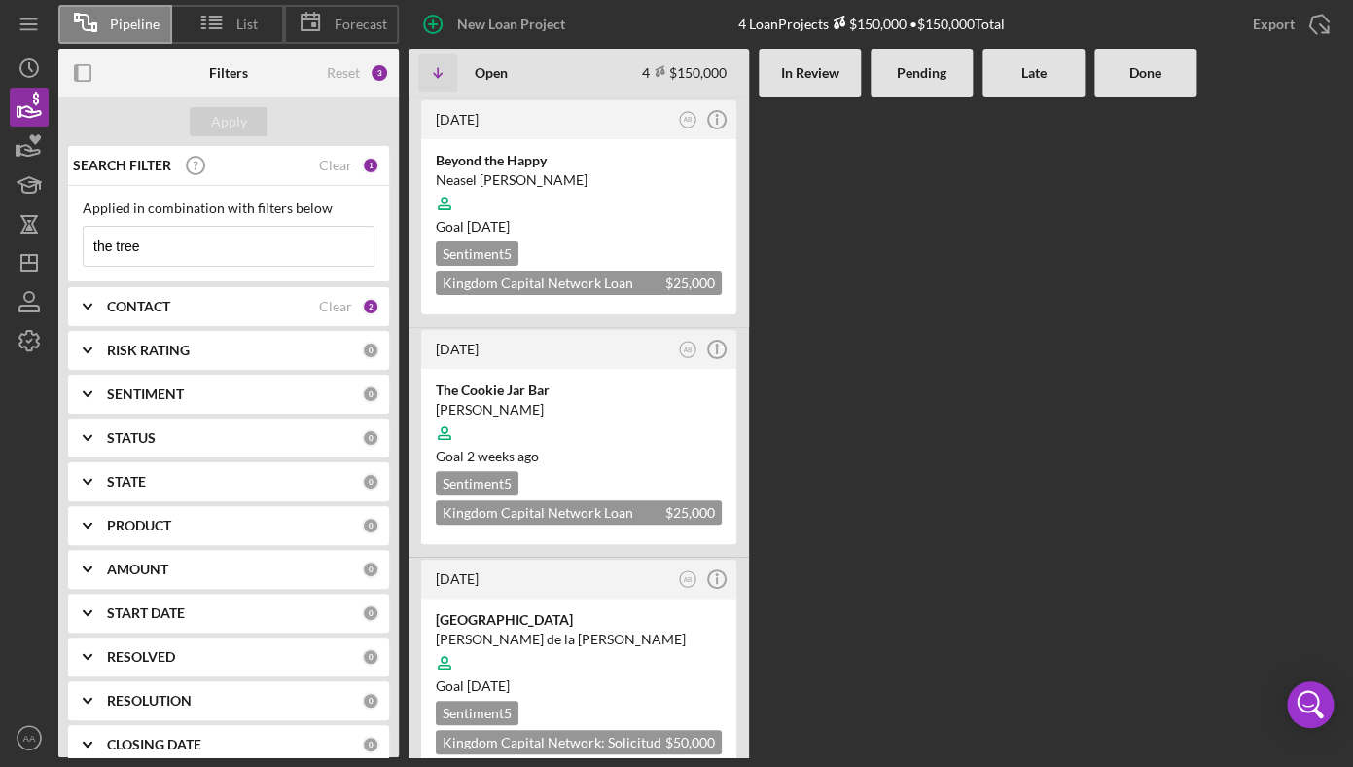
drag, startPoint x: 159, startPoint y: 252, endPoint x: -48, endPoint y: 148, distance: 231.1
click at [84, 227] on input "the tree" at bounding box center [229, 246] width 290 height 39
type input "the cookie"
click at [578, 428] on div at bounding box center [579, 433] width 286 height 37
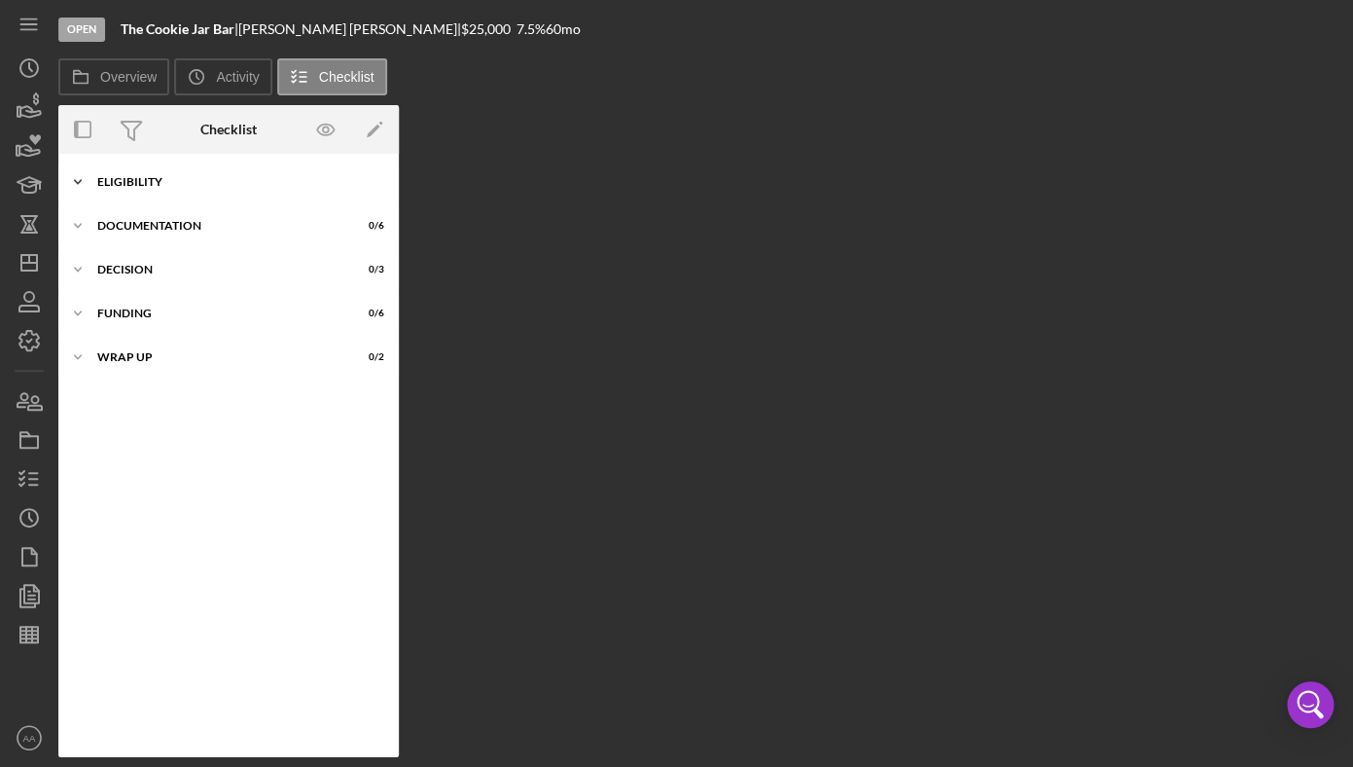
click at [150, 178] on div "ELIGIBILITY" at bounding box center [235, 182] width 277 height 12
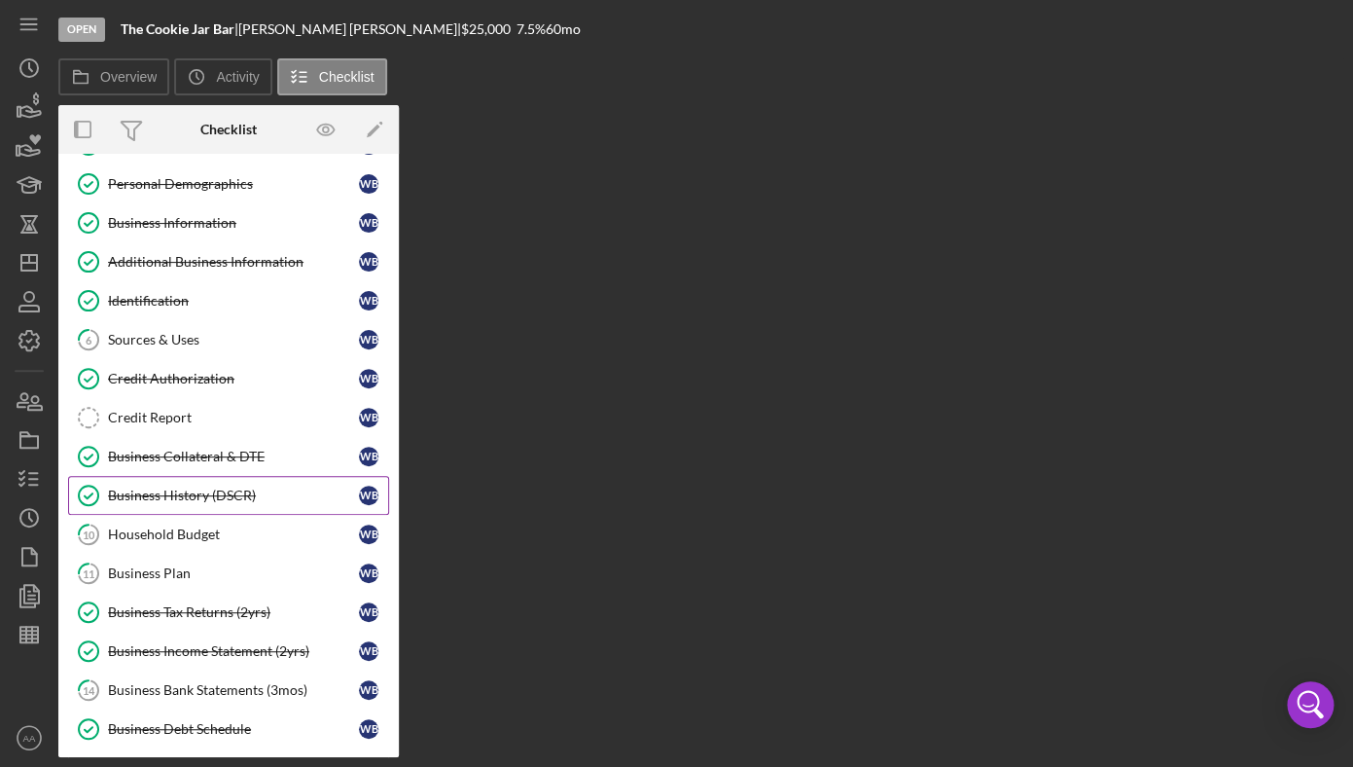
scroll to position [83, 0]
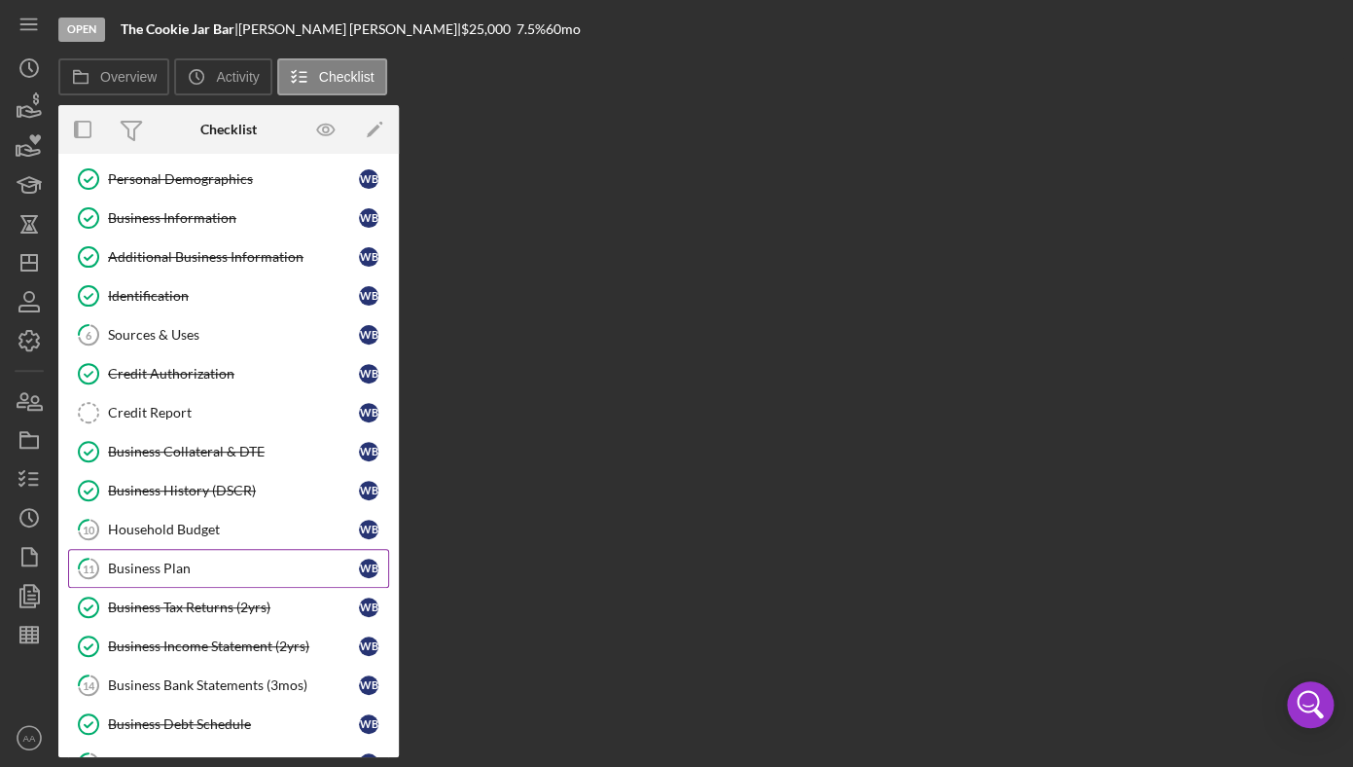
click at [193, 573] on div "Business Plan" at bounding box center [233, 568] width 251 height 16
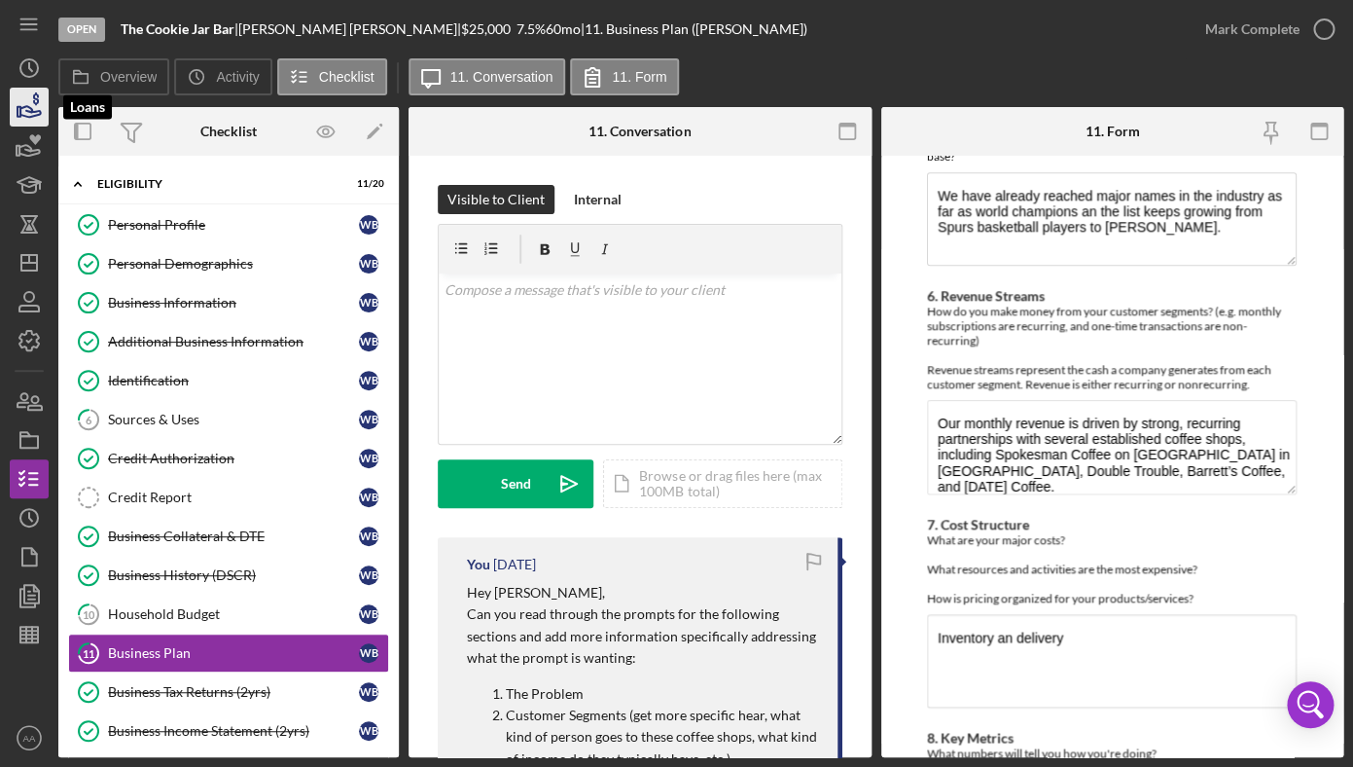
click at [28, 114] on icon "button" at bounding box center [29, 107] width 49 height 49
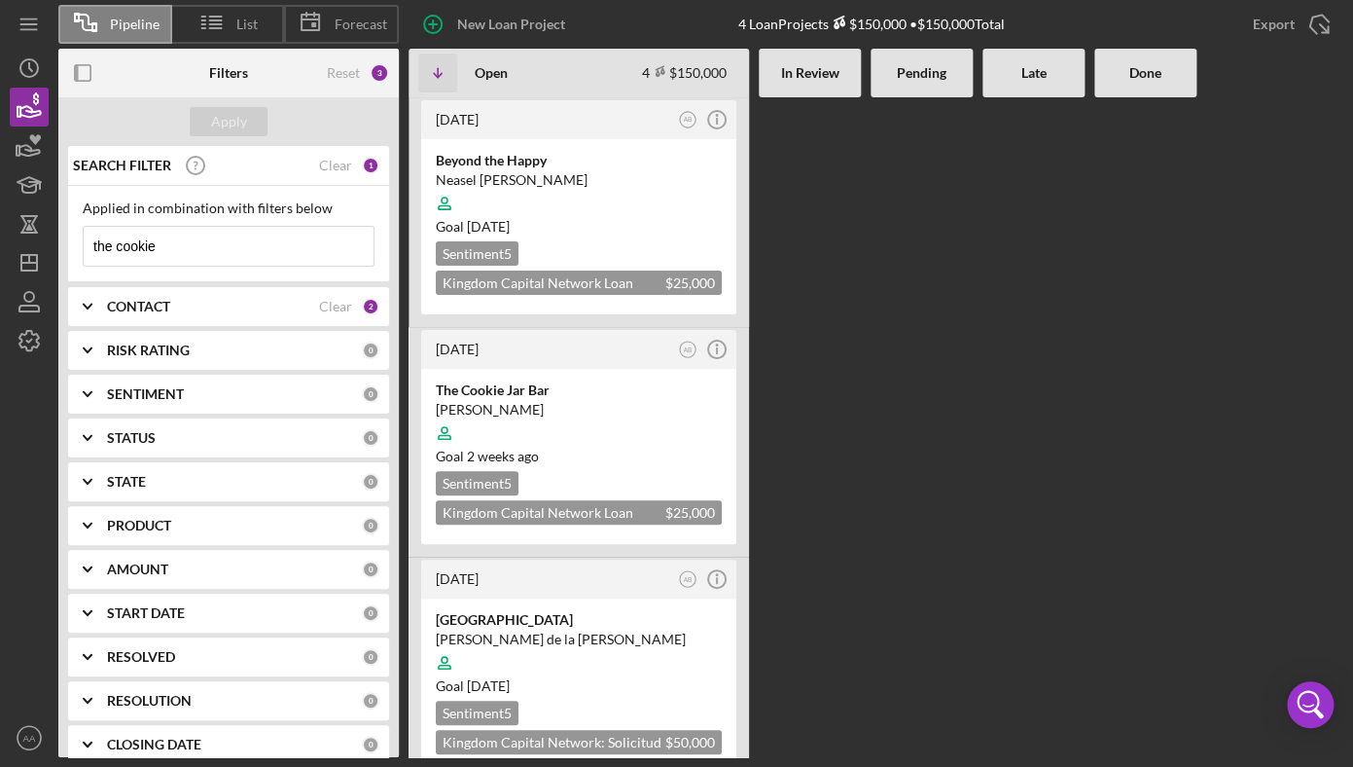
drag, startPoint x: 206, startPoint y: 246, endPoint x: 73, endPoint y: 255, distance: 133.6
click at [84, 255] on input "the cookie" at bounding box center [229, 246] width 290 height 39
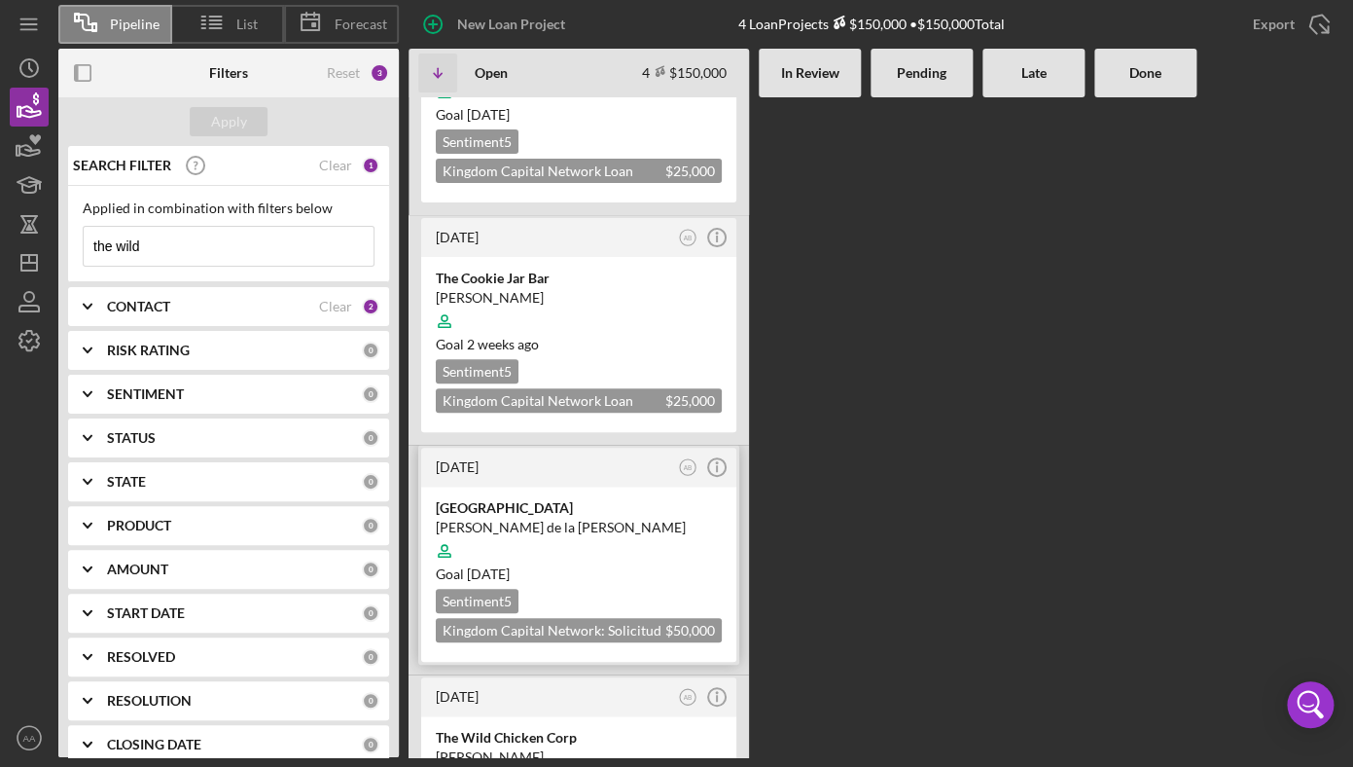
scroll to position [259, 0]
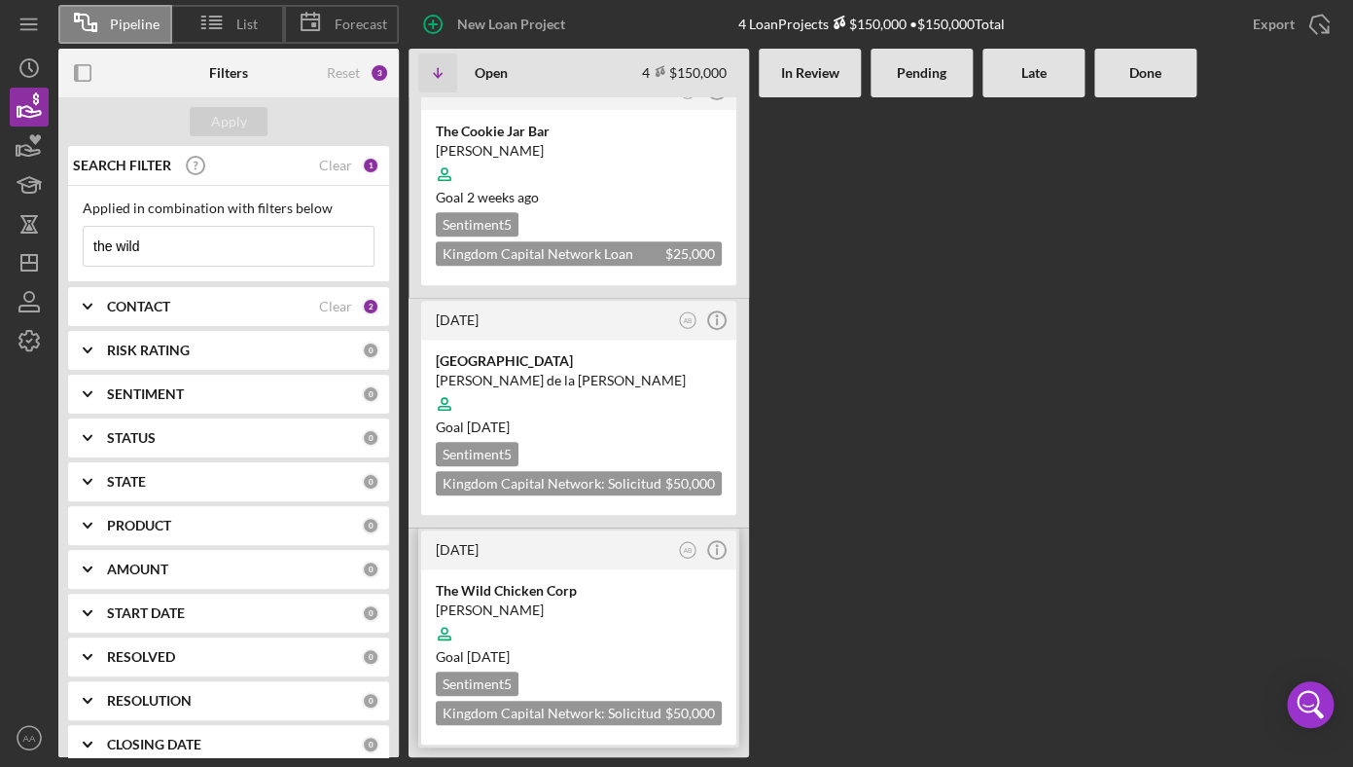
type input "the wild"
click at [597, 598] on div "The Wild Chicken Corp" at bounding box center [579, 590] width 286 height 19
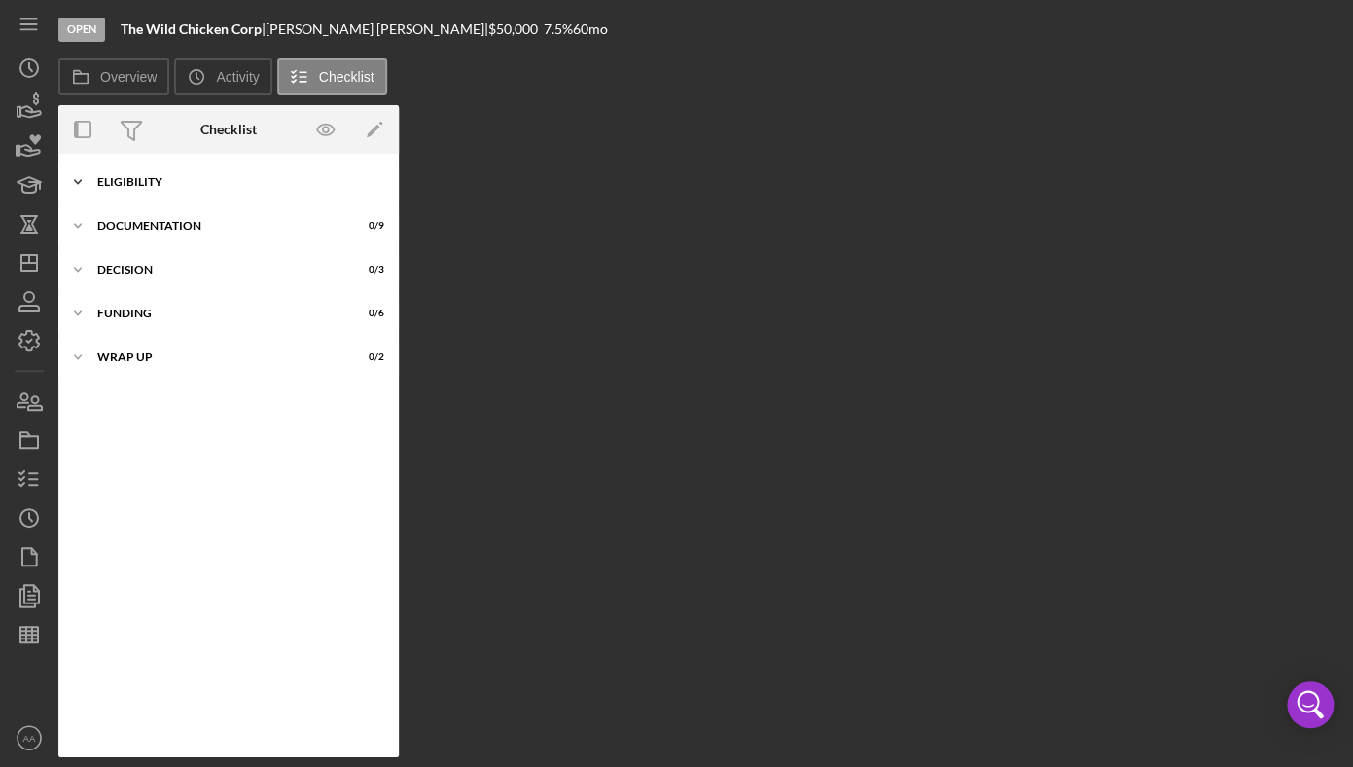
click at [145, 169] on div "Icon/Expander ELIGIBILITY 17 / 20" at bounding box center [228, 181] width 341 height 39
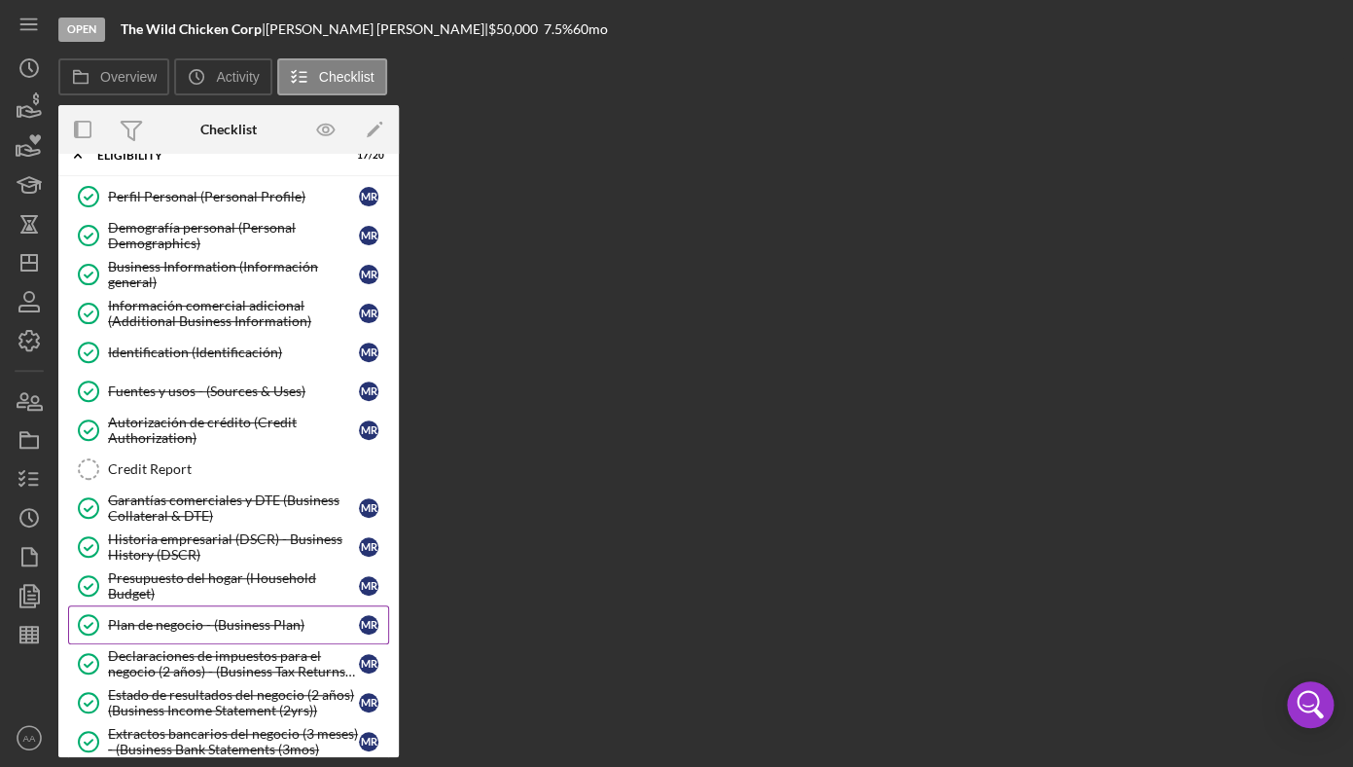
scroll to position [31, 0]
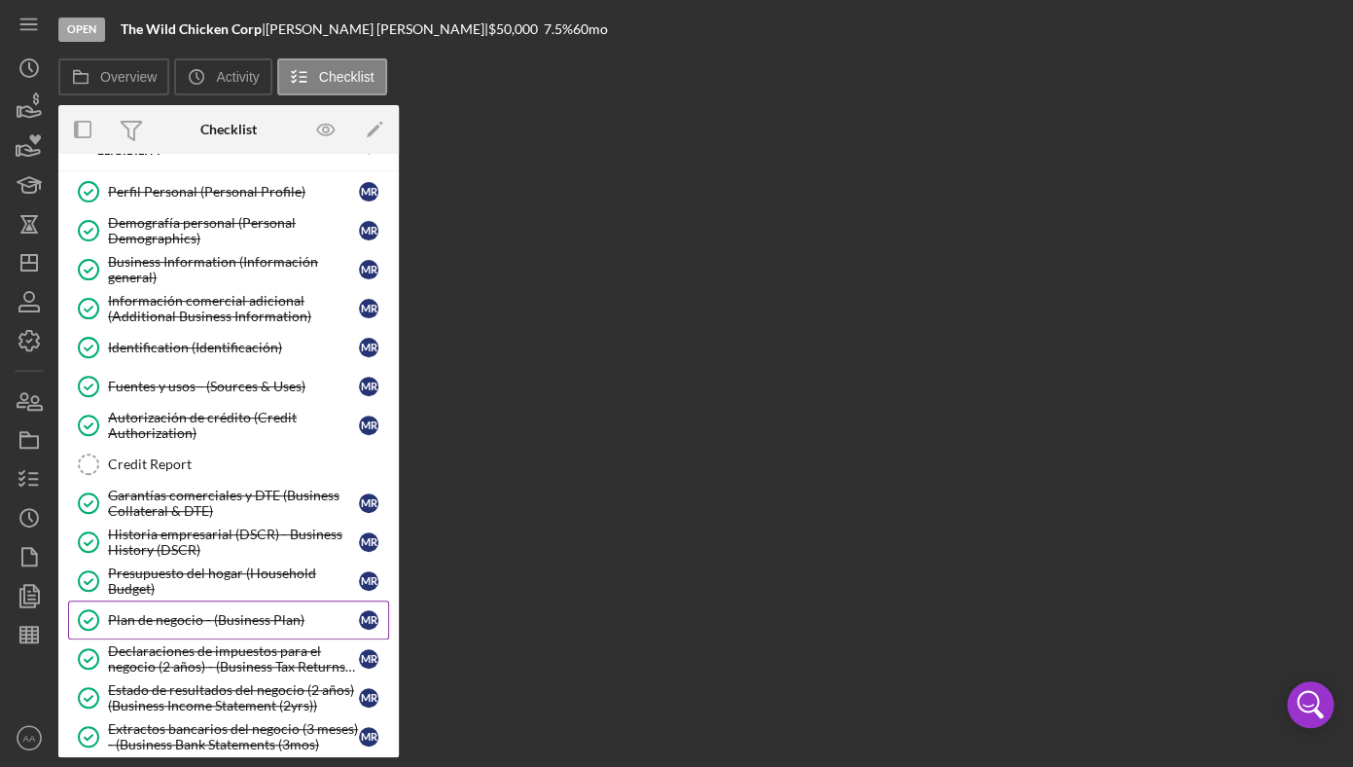
click at [202, 628] on div "Plan de negocio - (Business Plan)" at bounding box center [233, 620] width 251 height 16
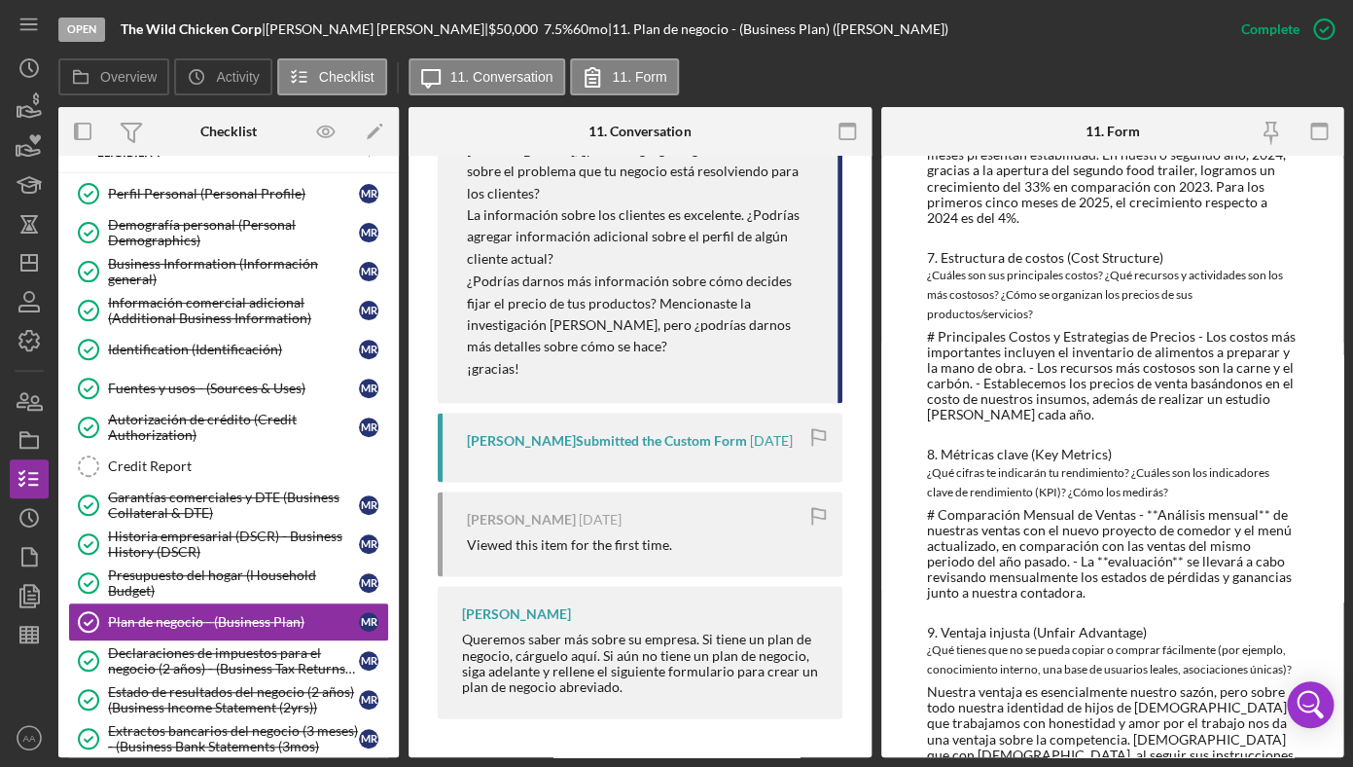
scroll to position [1811, 0]
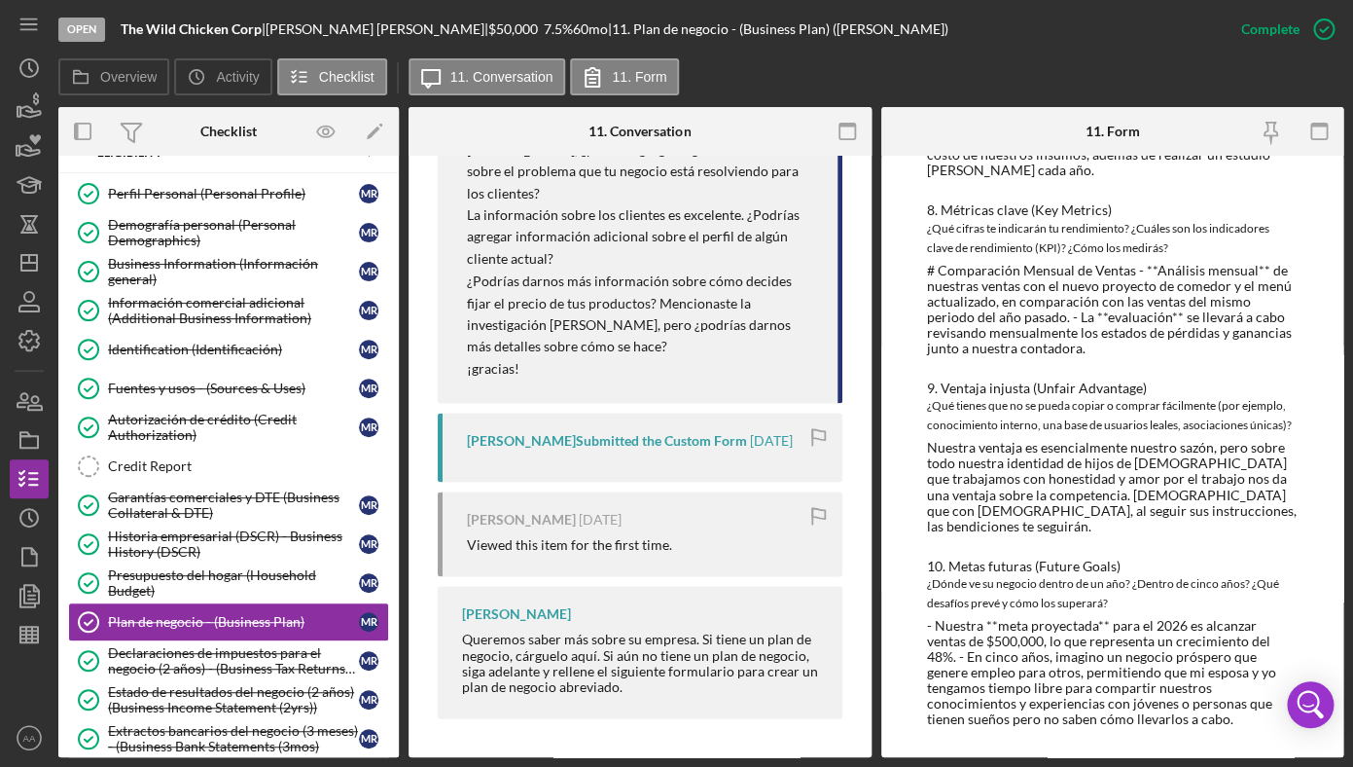
click at [1239, 727] on div "- Nuestra **meta proyectada** para el 2026 es alcanzar ventas de $500,000, lo q…" at bounding box center [1112, 673] width 370 height 110
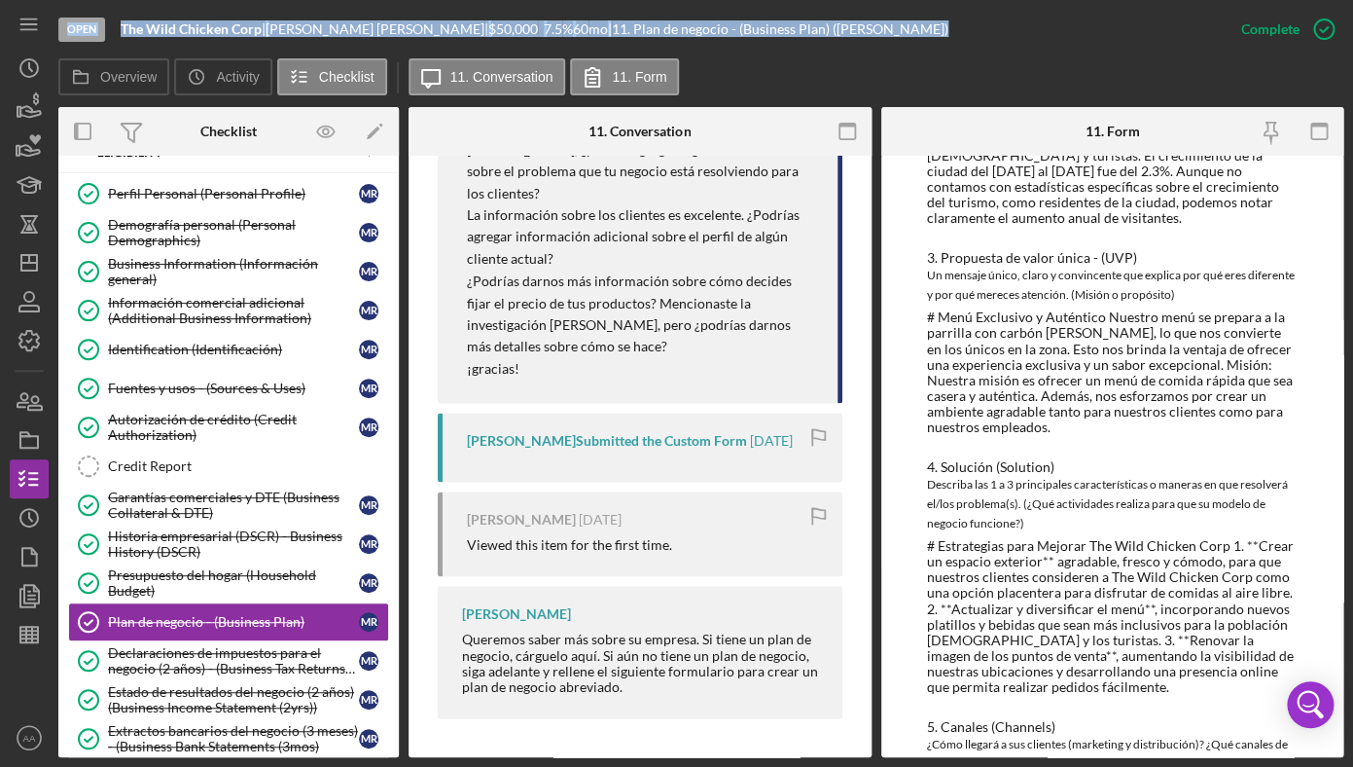
scroll to position [0, 0]
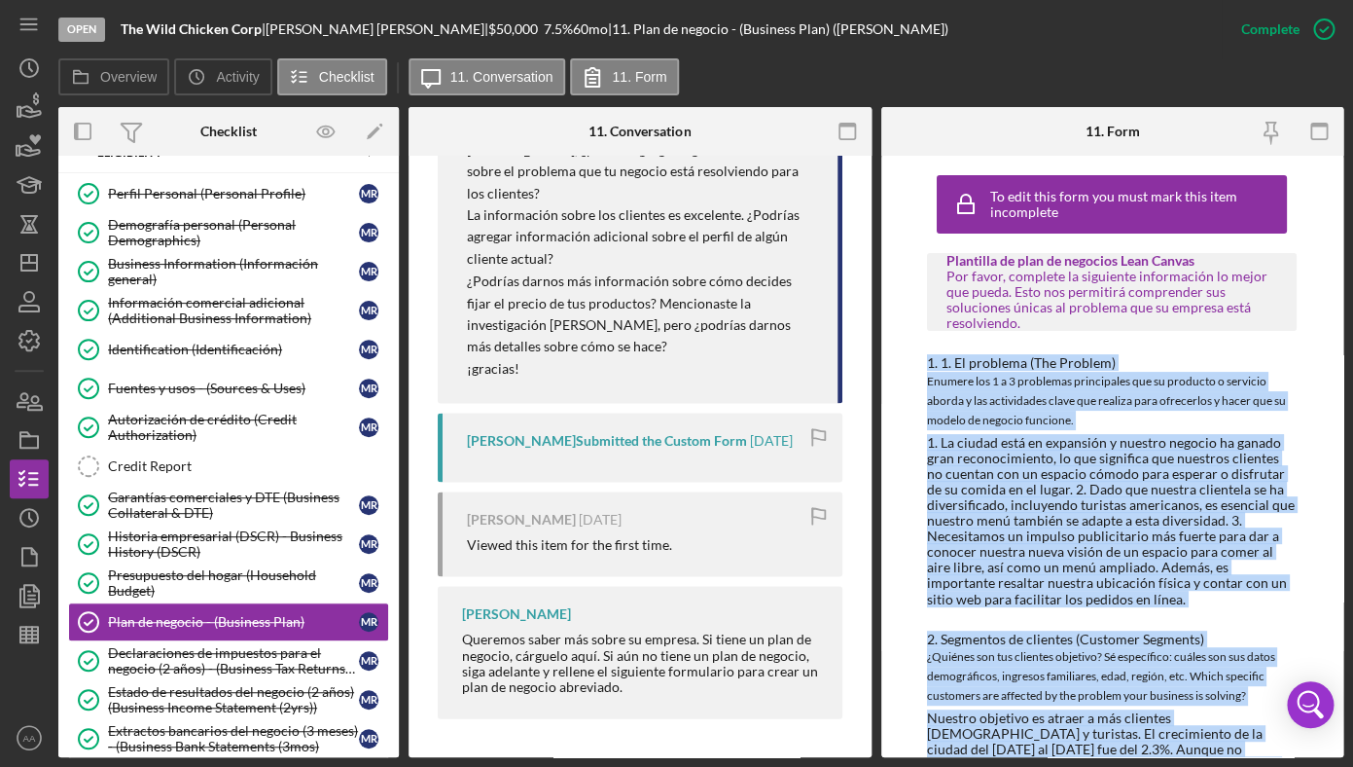
drag, startPoint x: 1242, startPoint y: 727, endPoint x: 917, endPoint y: 368, distance: 484.3
click at [917, 368] on div "To edit this form you must mark this item incomplete Plantilla de plan de negoc…" at bounding box center [1113, 456] width 463 height 601
copy div "2. 8. Lo ipsumdol (Sit Ametcon) Adipisc eli 4 s 1 doeiusmod temporincid utl et …"
